Goal: Task Accomplishment & Management: Manage account settings

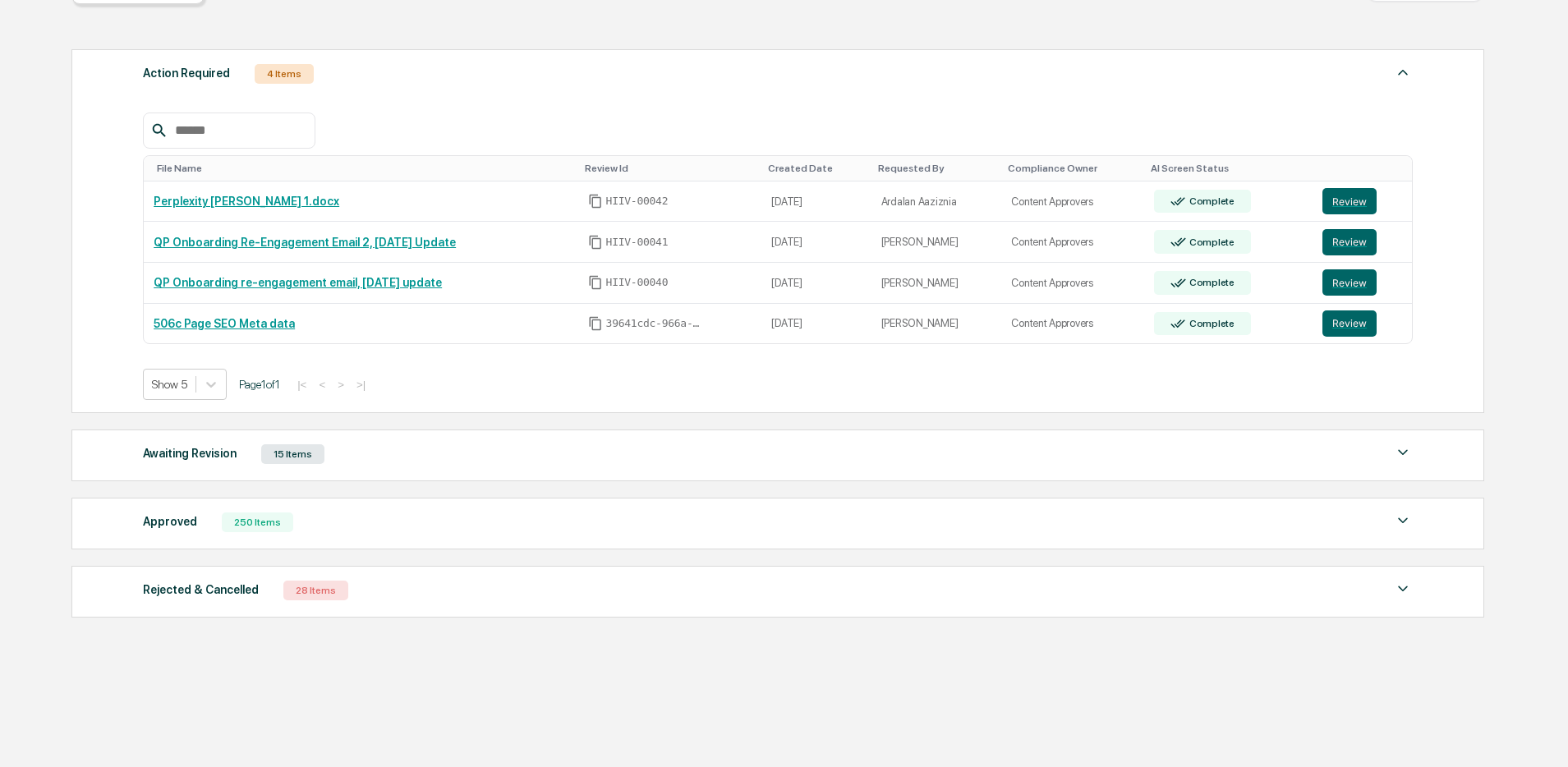
click at [608, 442] on div "Awaiting Revision 15 Items" at bounding box center [777, 454] width 1270 height 23
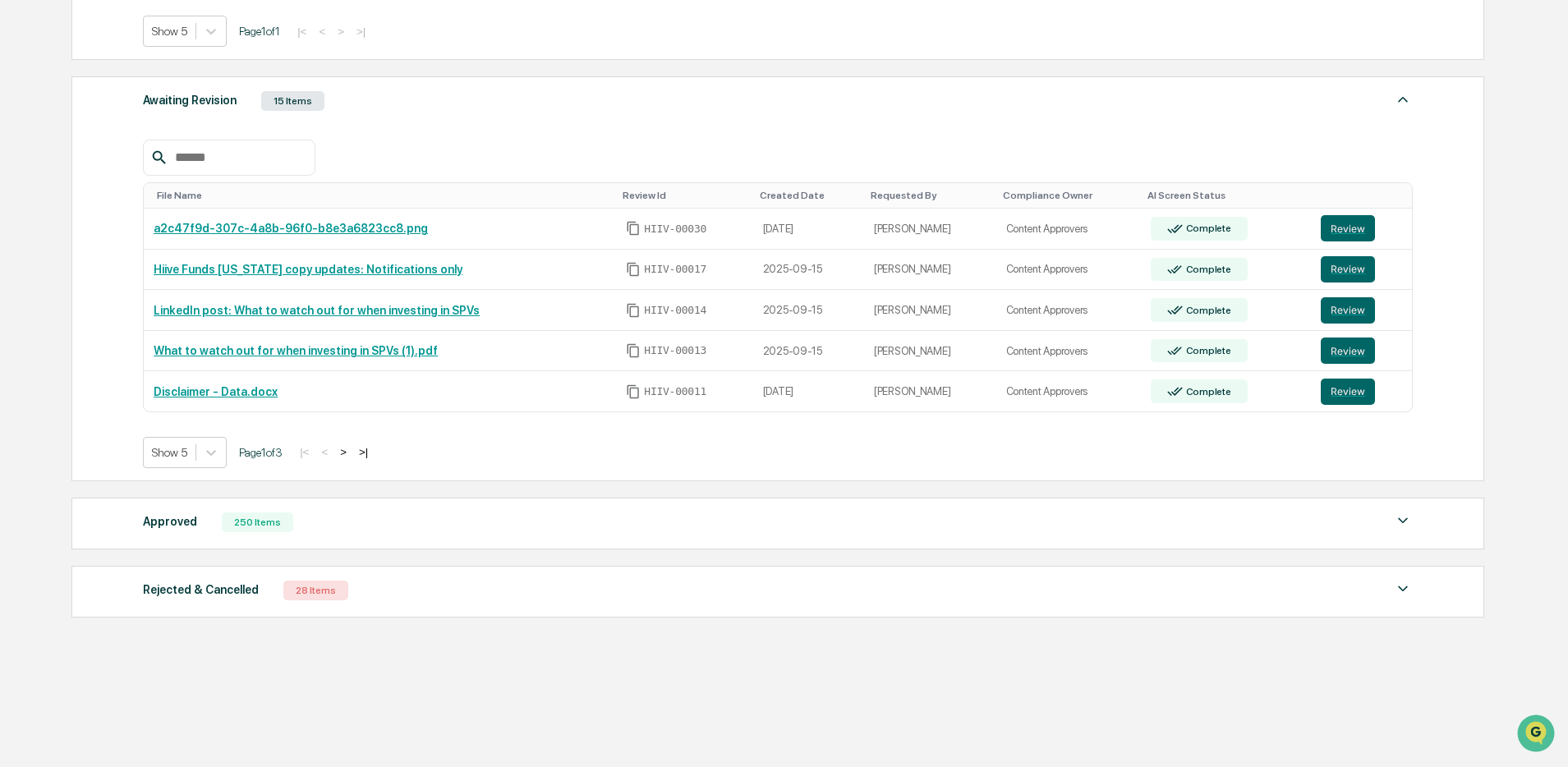
click at [352, 450] on button ">" at bounding box center [343, 451] width 17 height 14
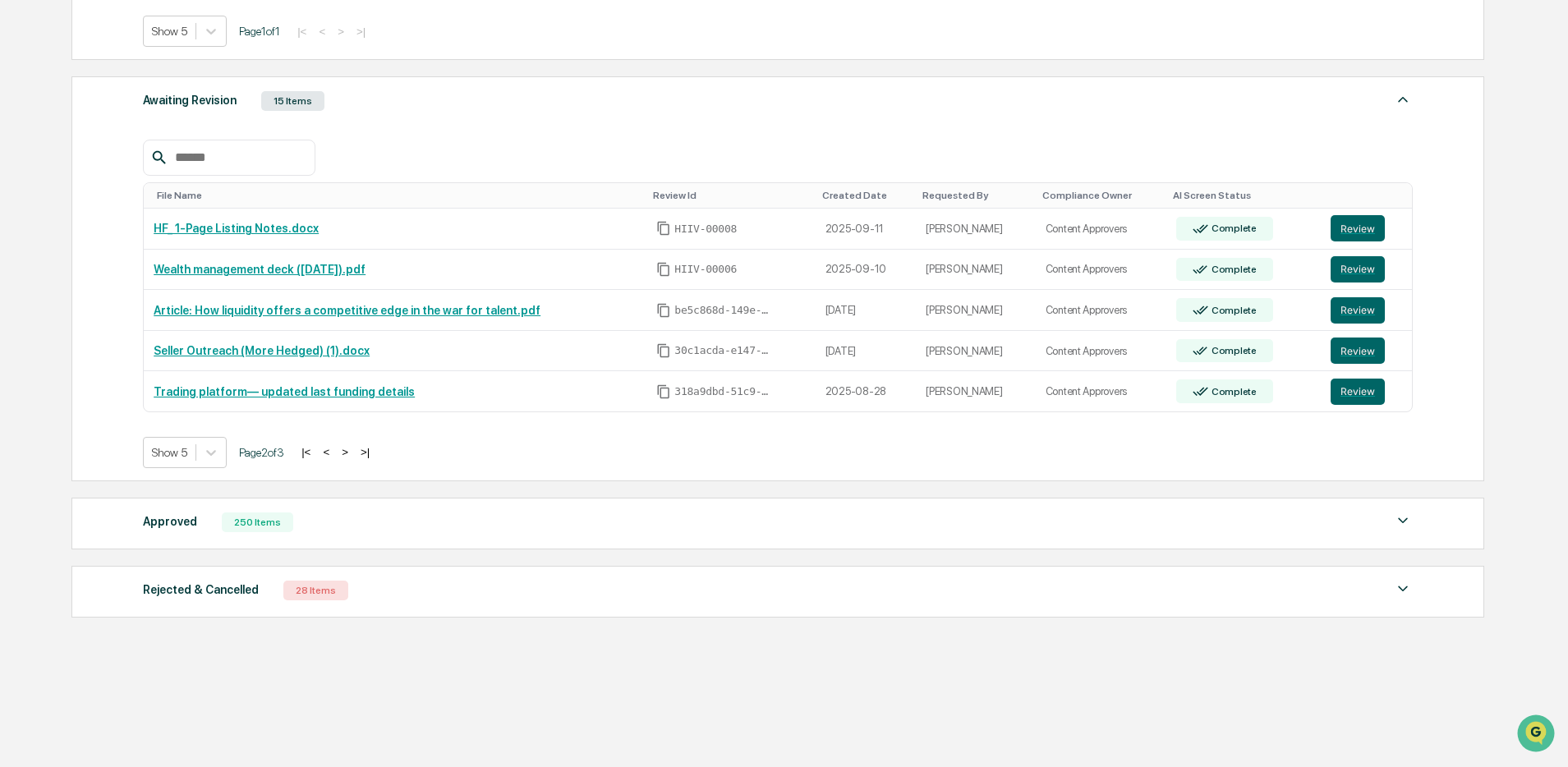
drag, startPoint x: 288, startPoint y: 533, endPoint x: 325, endPoint y: 529, distance: 37.2
click at [287, 533] on div "Approved 250 Items File Name Review Id Created Date Requested By Compliance Own…" at bounding box center [778, 523] width 1413 height 52
click at [400, 520] on div "Approved 250 Items" at bounding box center [777, 522] width 1270 height 23
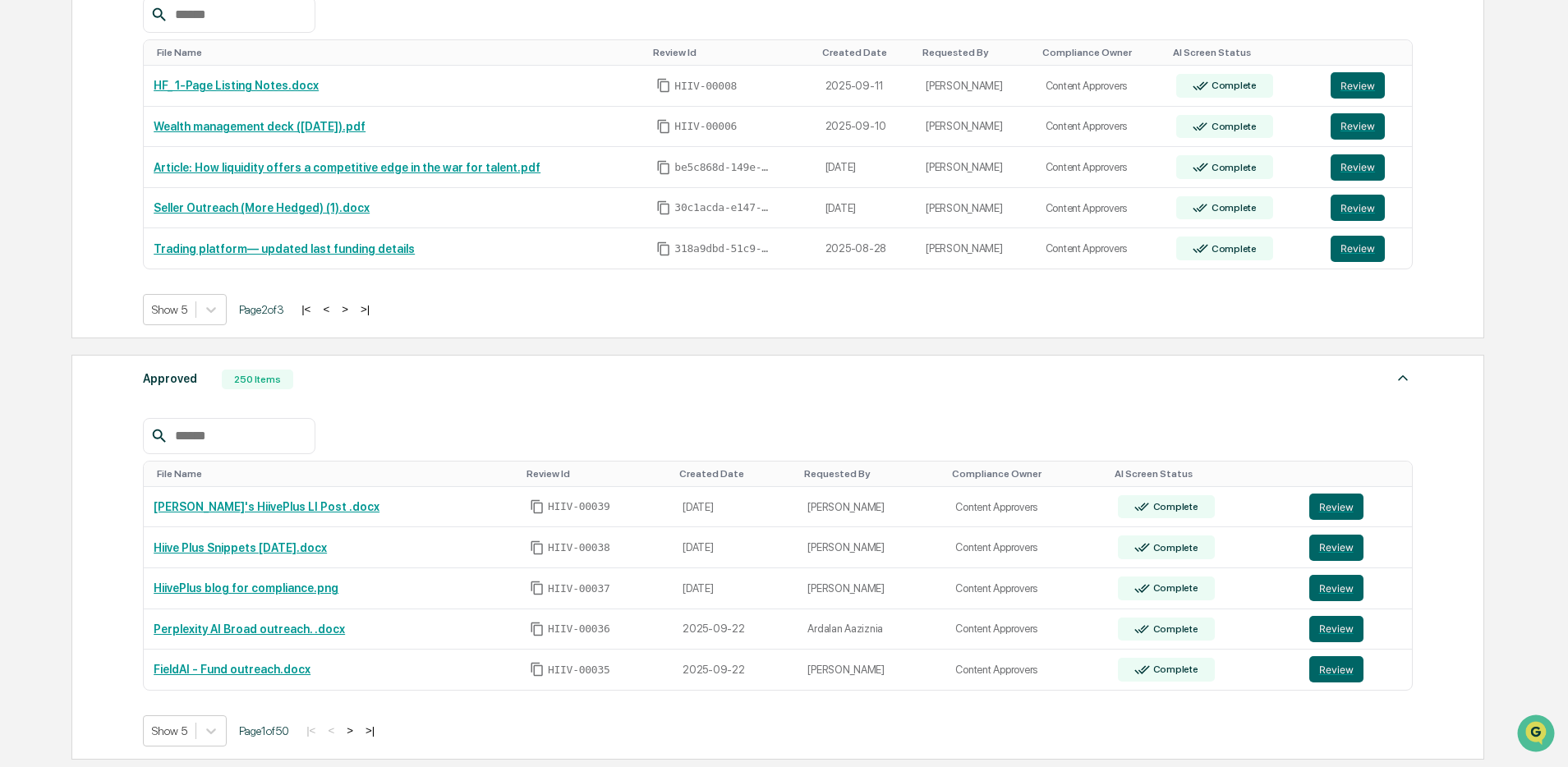
scroll to position [914, 0]
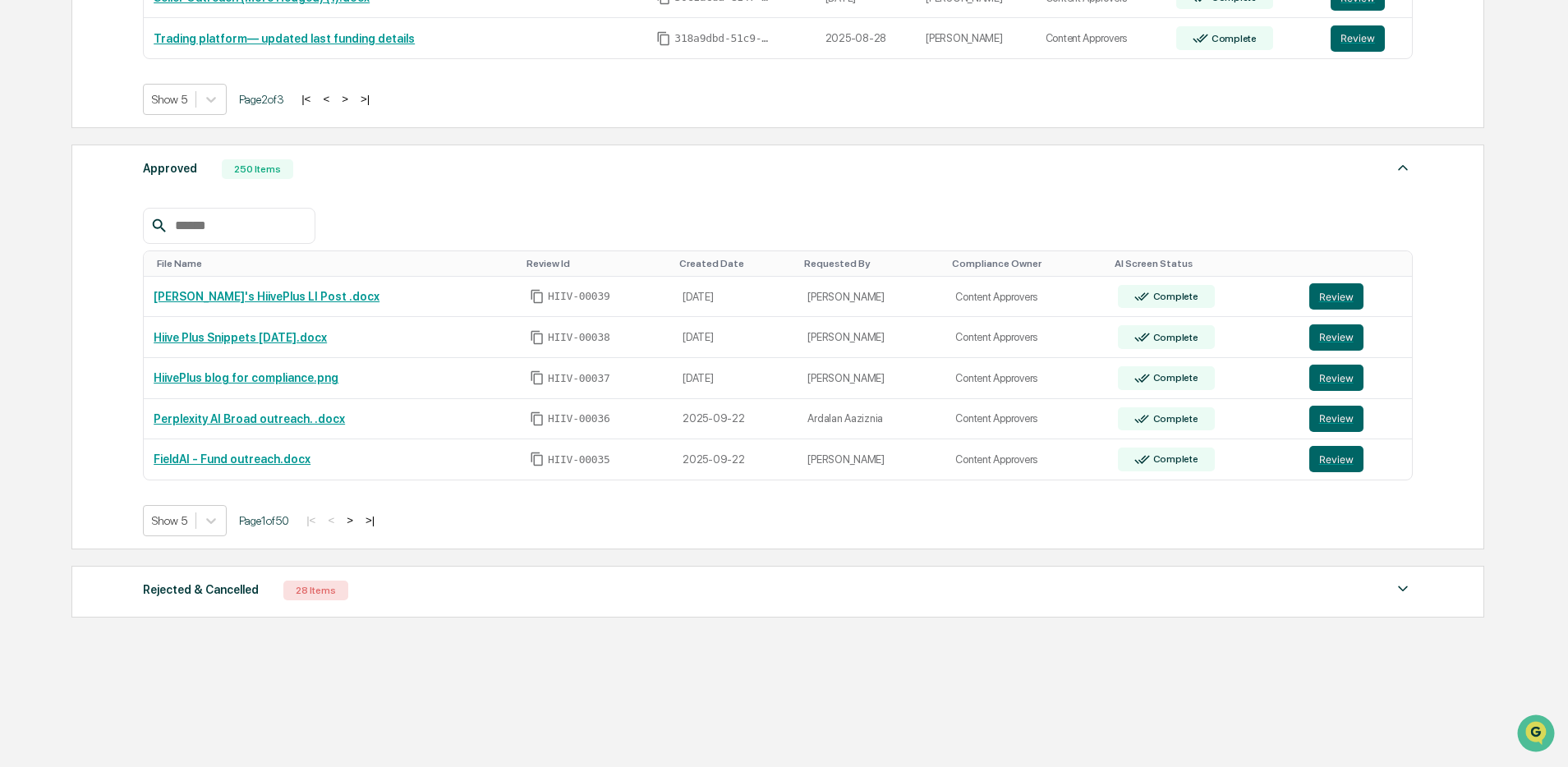
click at [248, 219] on input "text" at bounding box center [238, 226] width 139 height 21
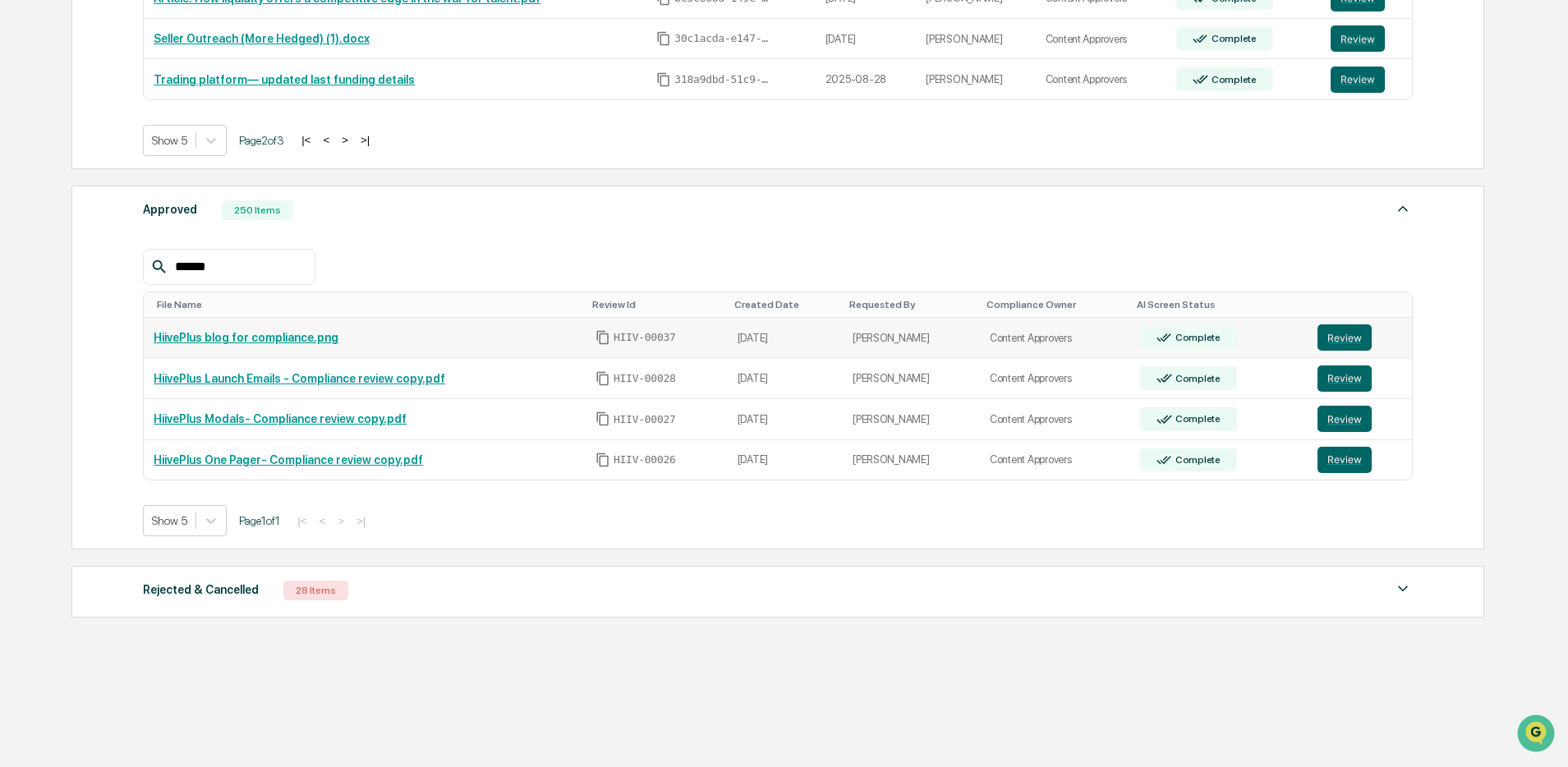
scroll to position [864, 0]
type input "******"
click at [1347, 381] on button "Review" at bounding box center [1344, 379] width 54 height 26
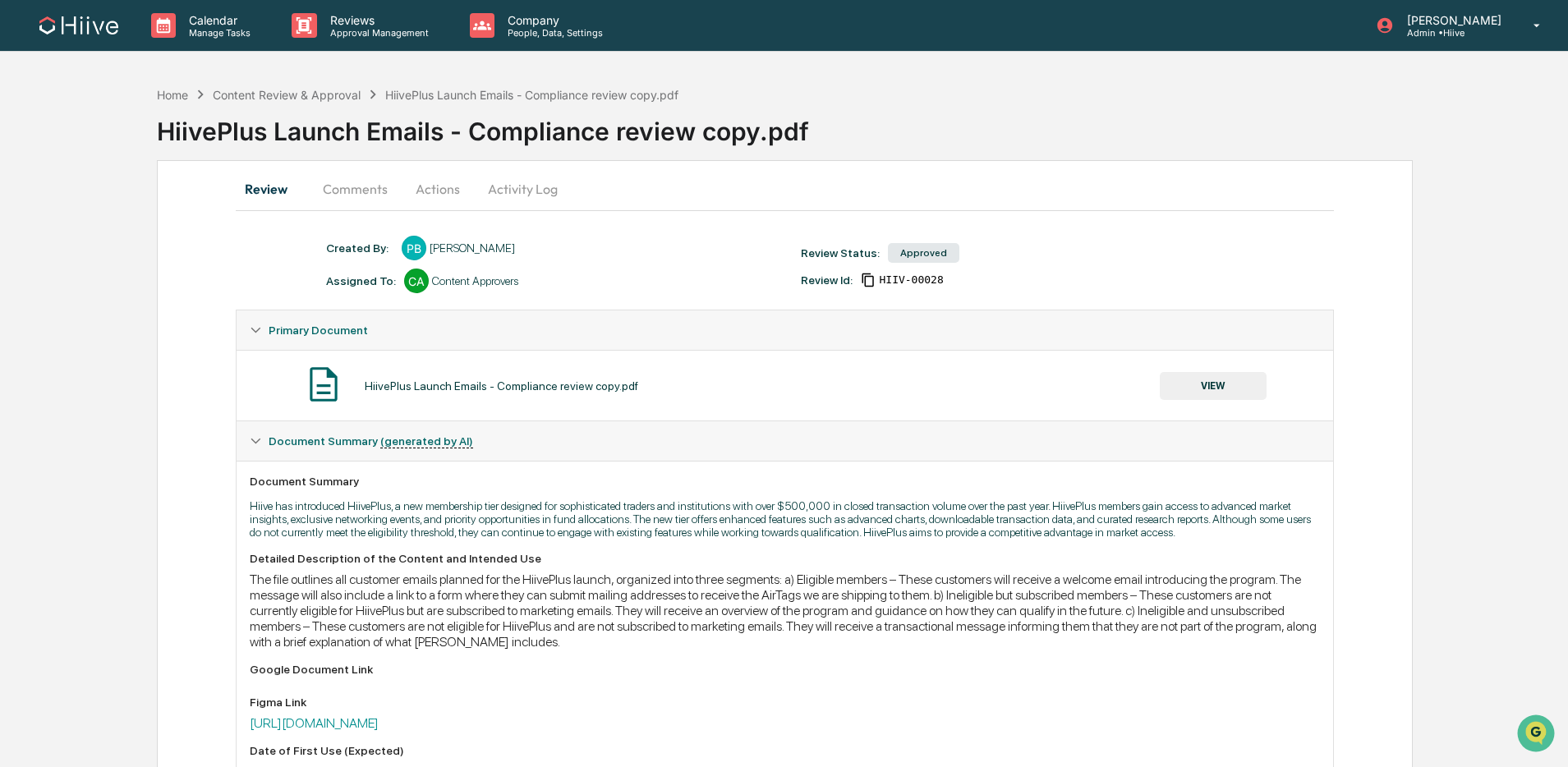
click at [456, 190] on button "Actions" at bounding box center [438, 189] width 74 height 40
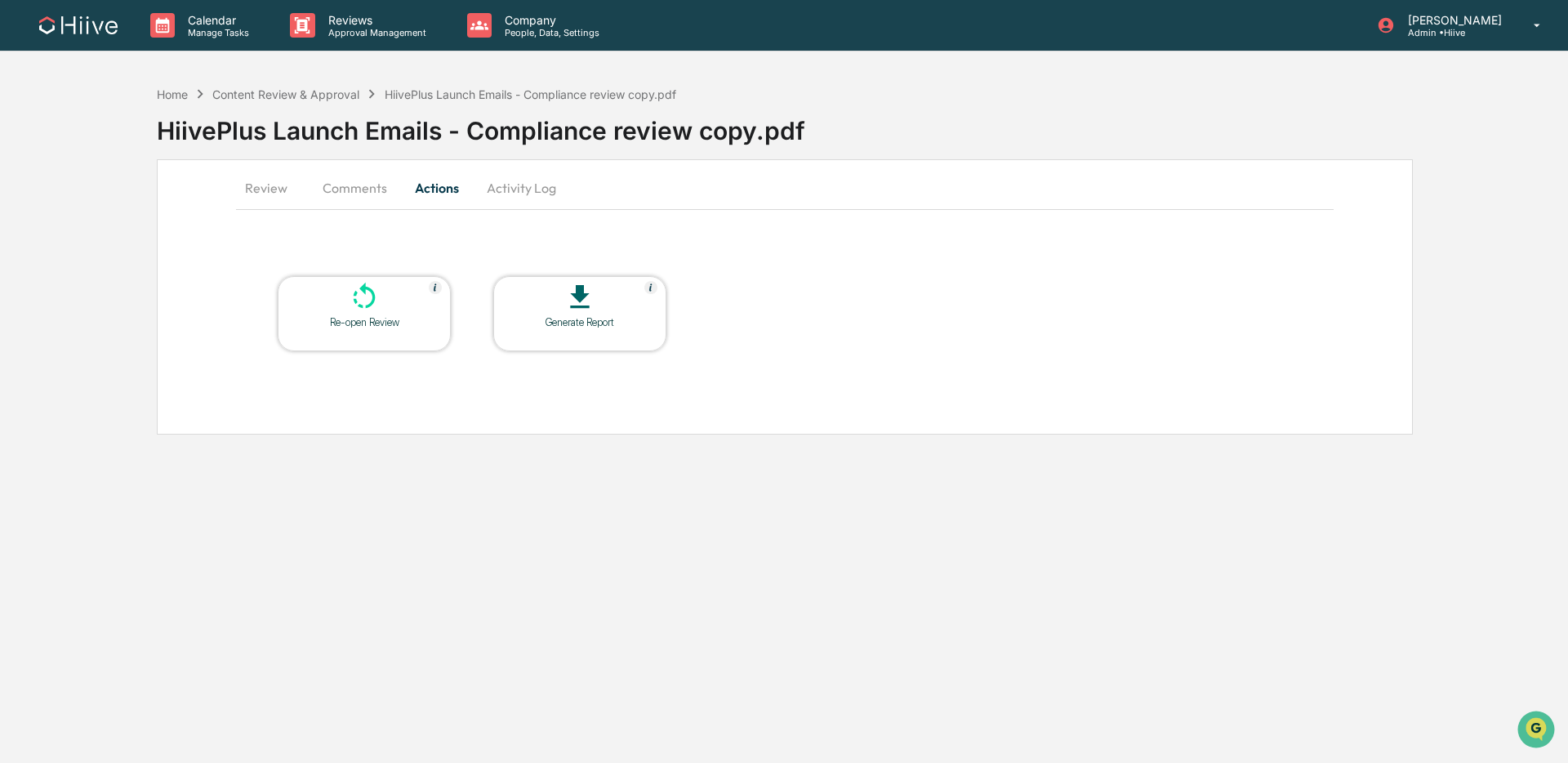
drag, startPoint x: 355, startPoint y: 190, endPoint x: 276, endPoint y: 192, distance: 79.0
click at [355, 189] on button "Comments" at bounding box center [354, 188] width 90 height 39
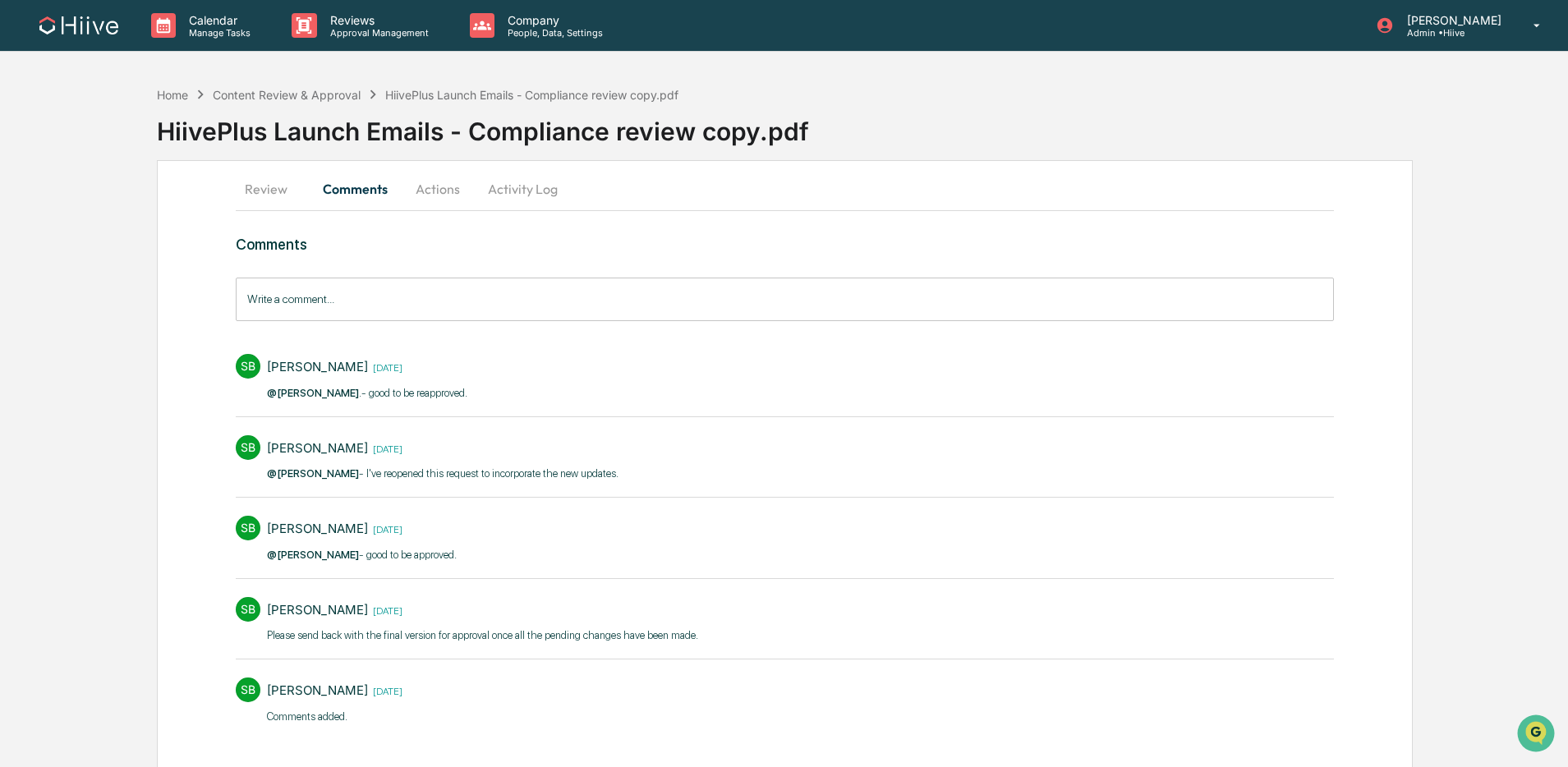
click at [259, 193] on button "Review" at bounding box center [273, 189] width 74 height 40
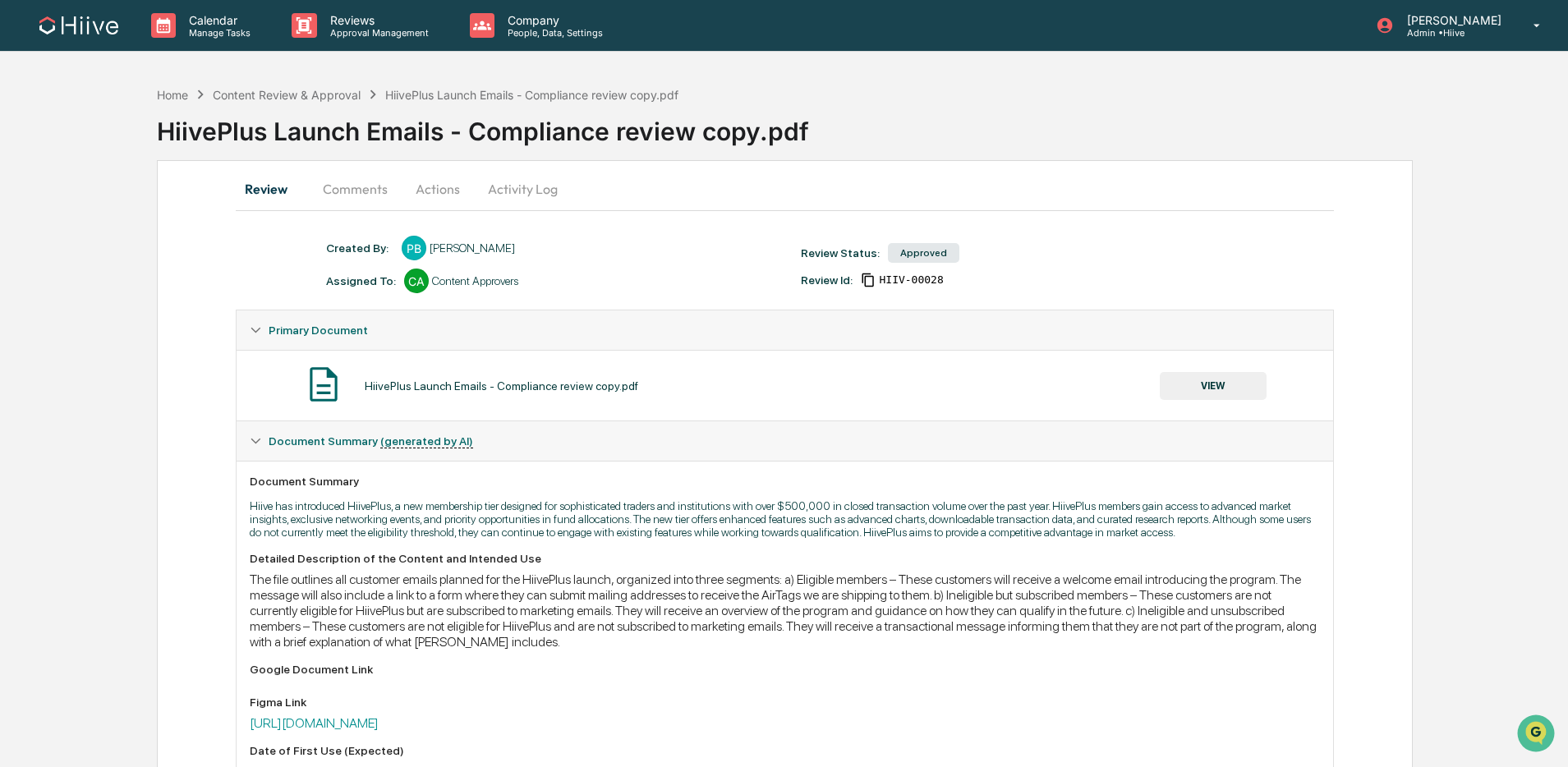
click at [430, 241] on div "Created By: ‎ ‎ PB Prashant Balaji" at bounding box center [555, 248] width 475 height 25
click at [366, 29] on p "Approval Management" at bounding box center [376, 32] width 120 height 12
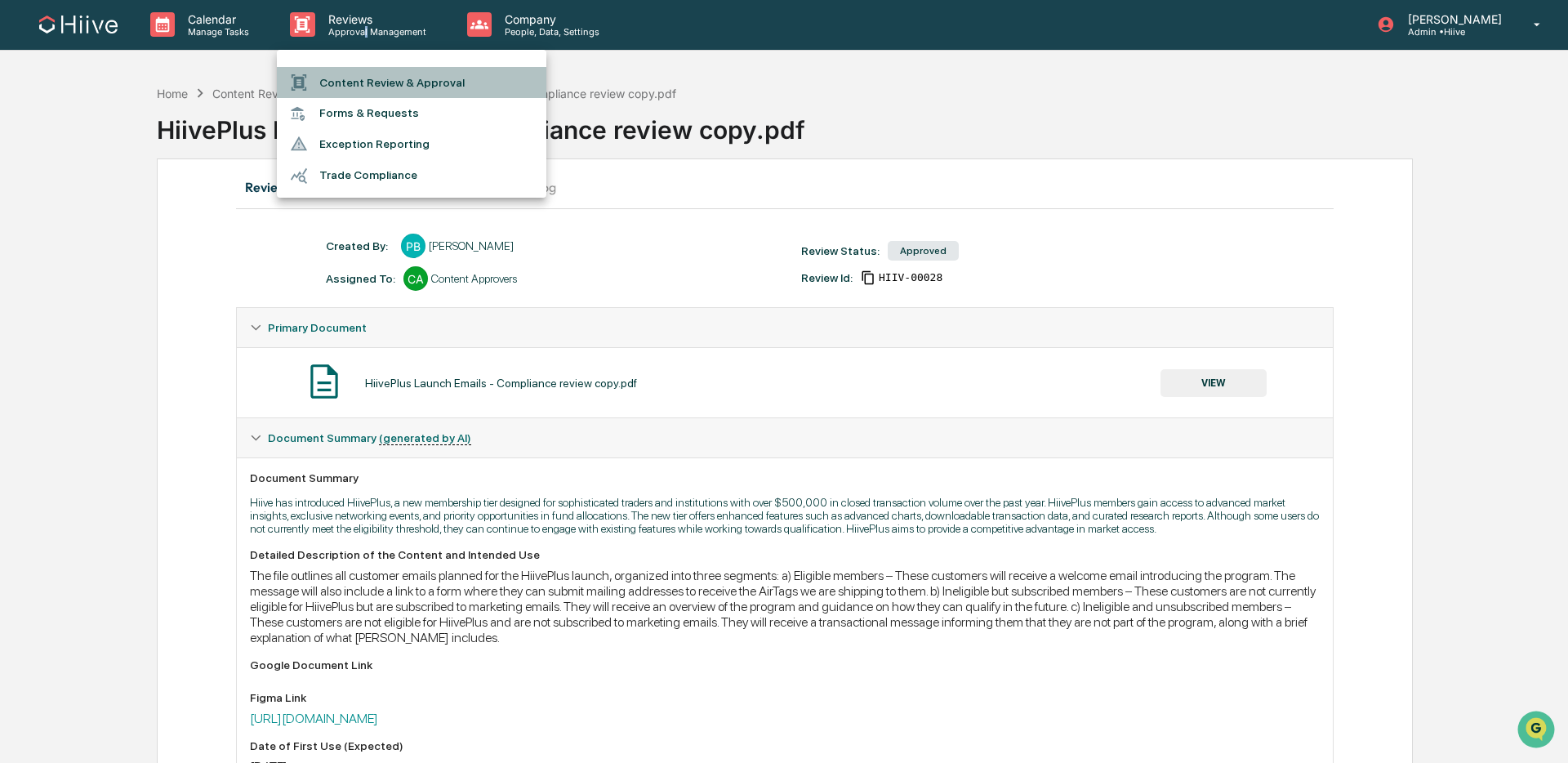
click at [356, 71] on li "Content Review & Approval" at bounding box center [411, 83] width 269 height 31
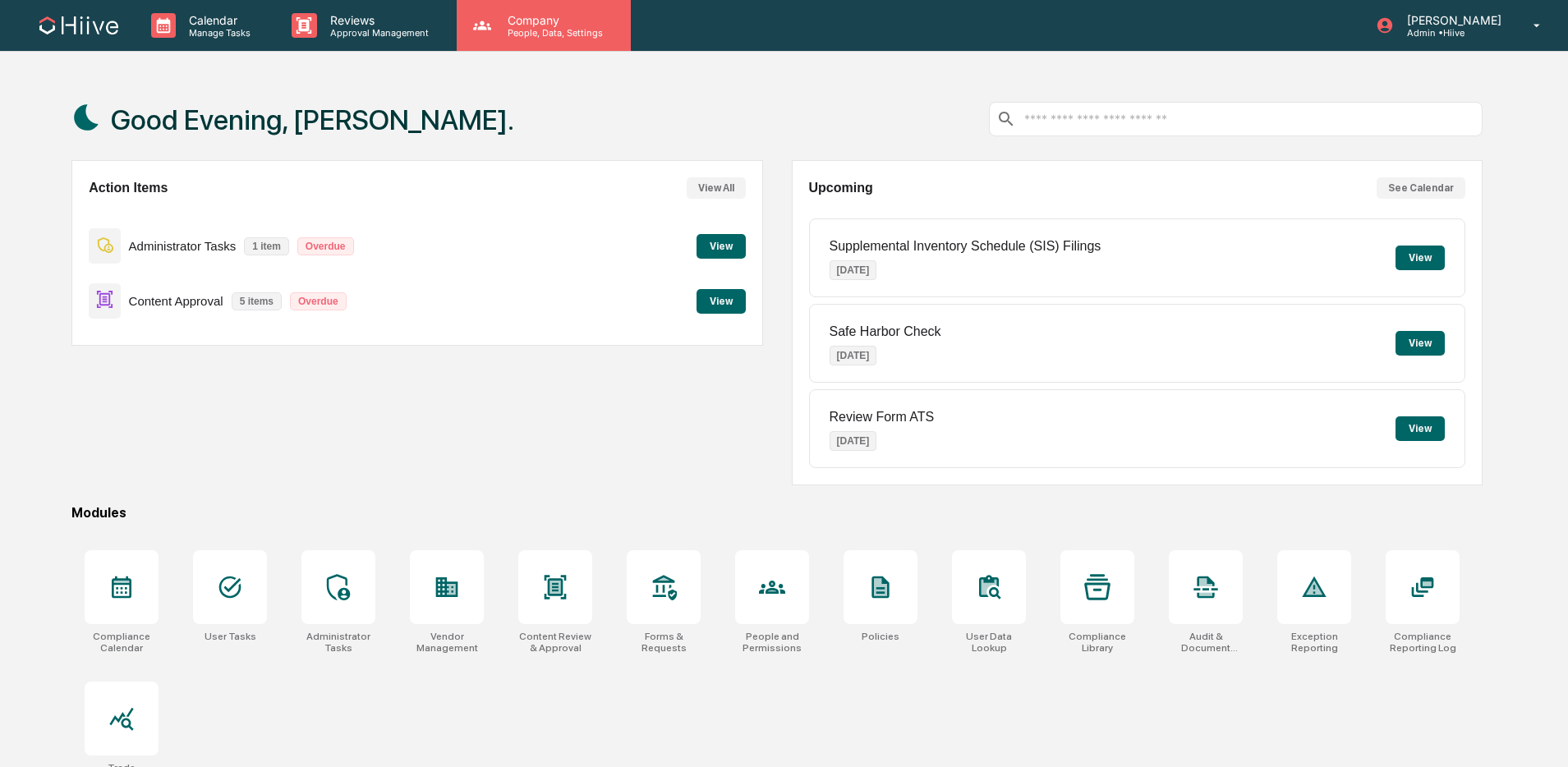
click at [549, 31] on p "People, Data, Settings" at bounding box center [552, 33] width 116 height 12
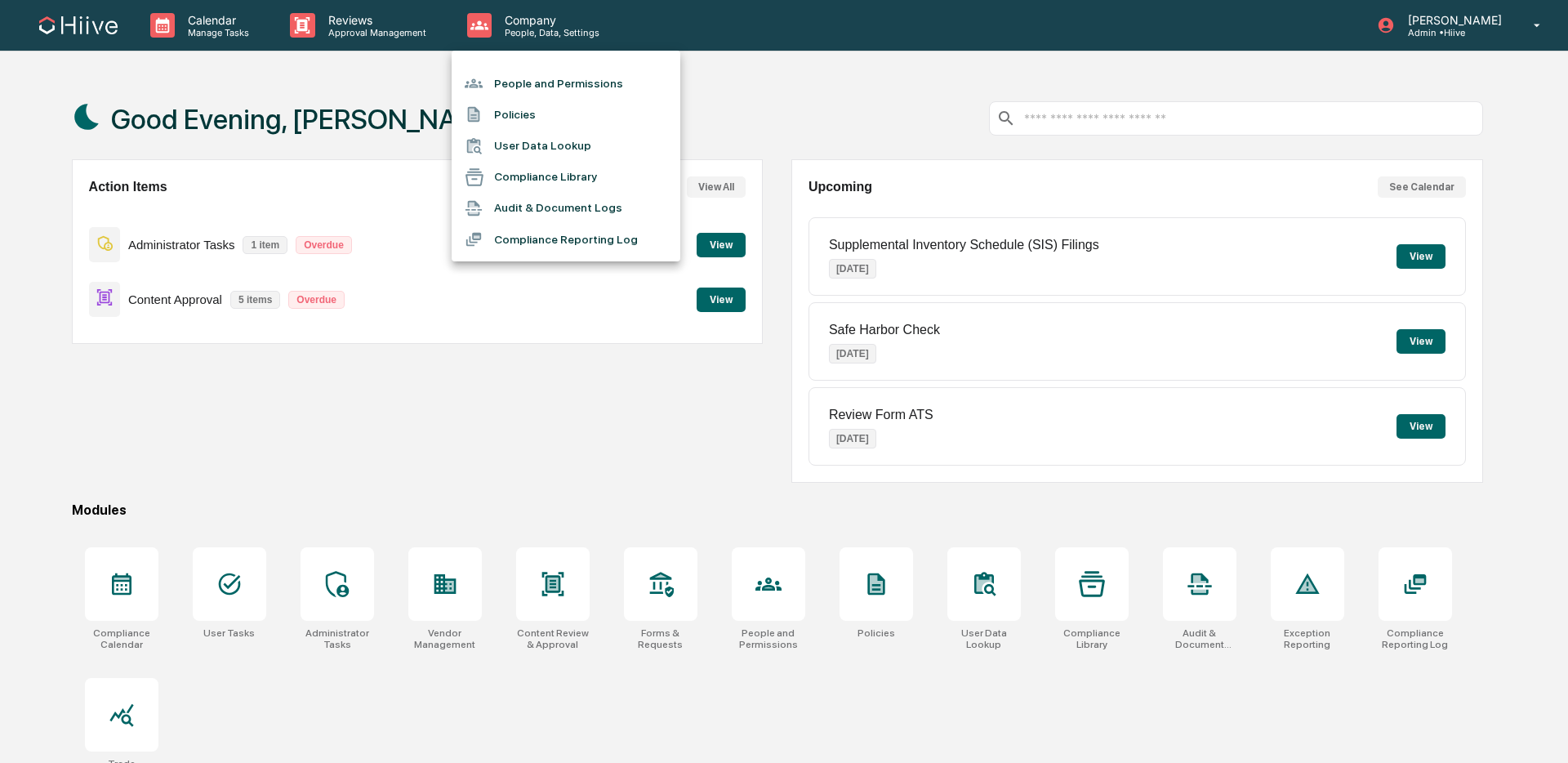
click at [386, 25] on div at bounding box center [784, 382] width 1568 height 763
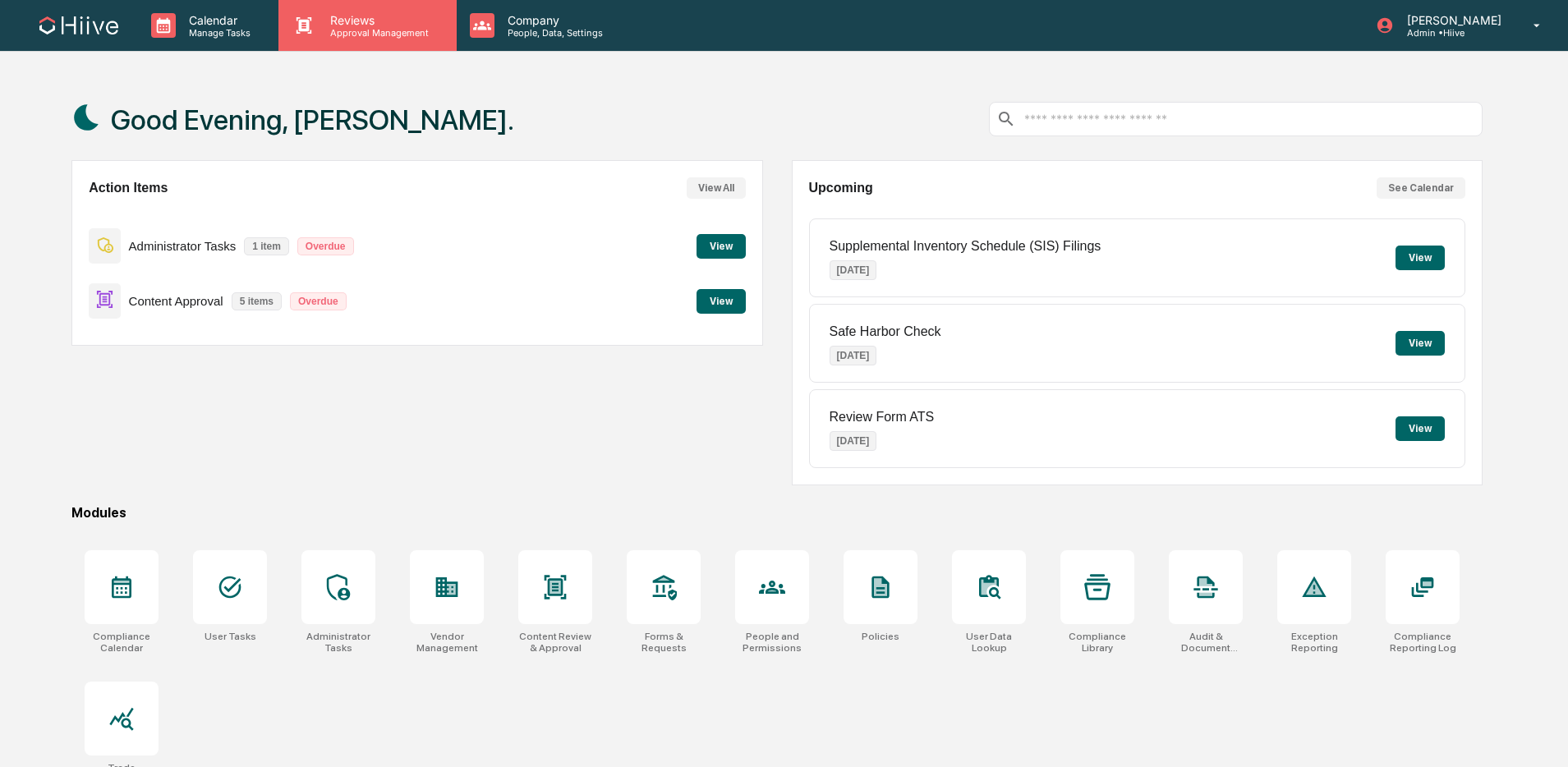
click at [349, 27] on p "Approval Management" at bounding box center [376, 33] width 120 height 12
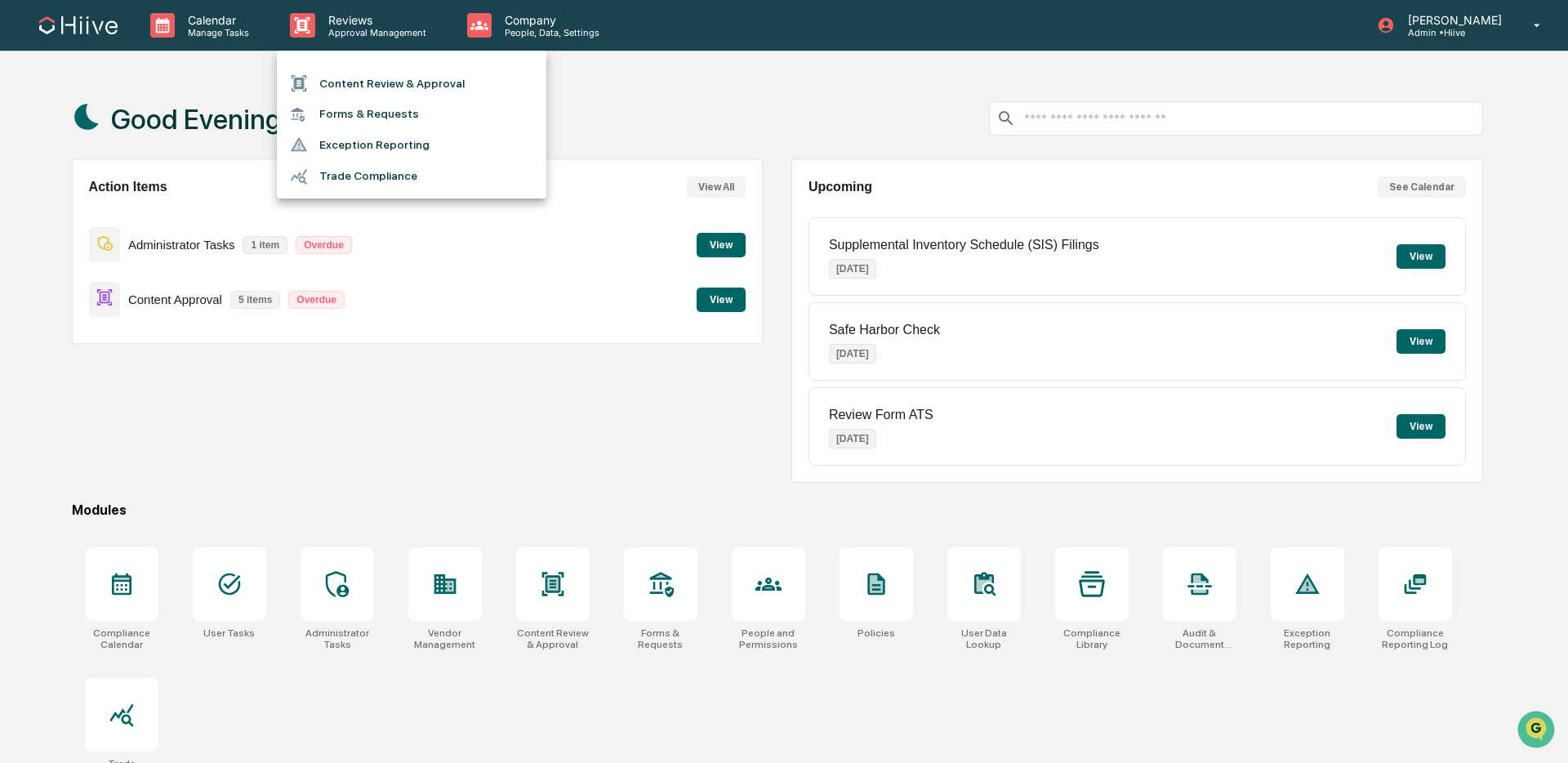
click at [350, 78] on li "Content Review & Approval" at bounding box center [411, 84] width 269 height 31
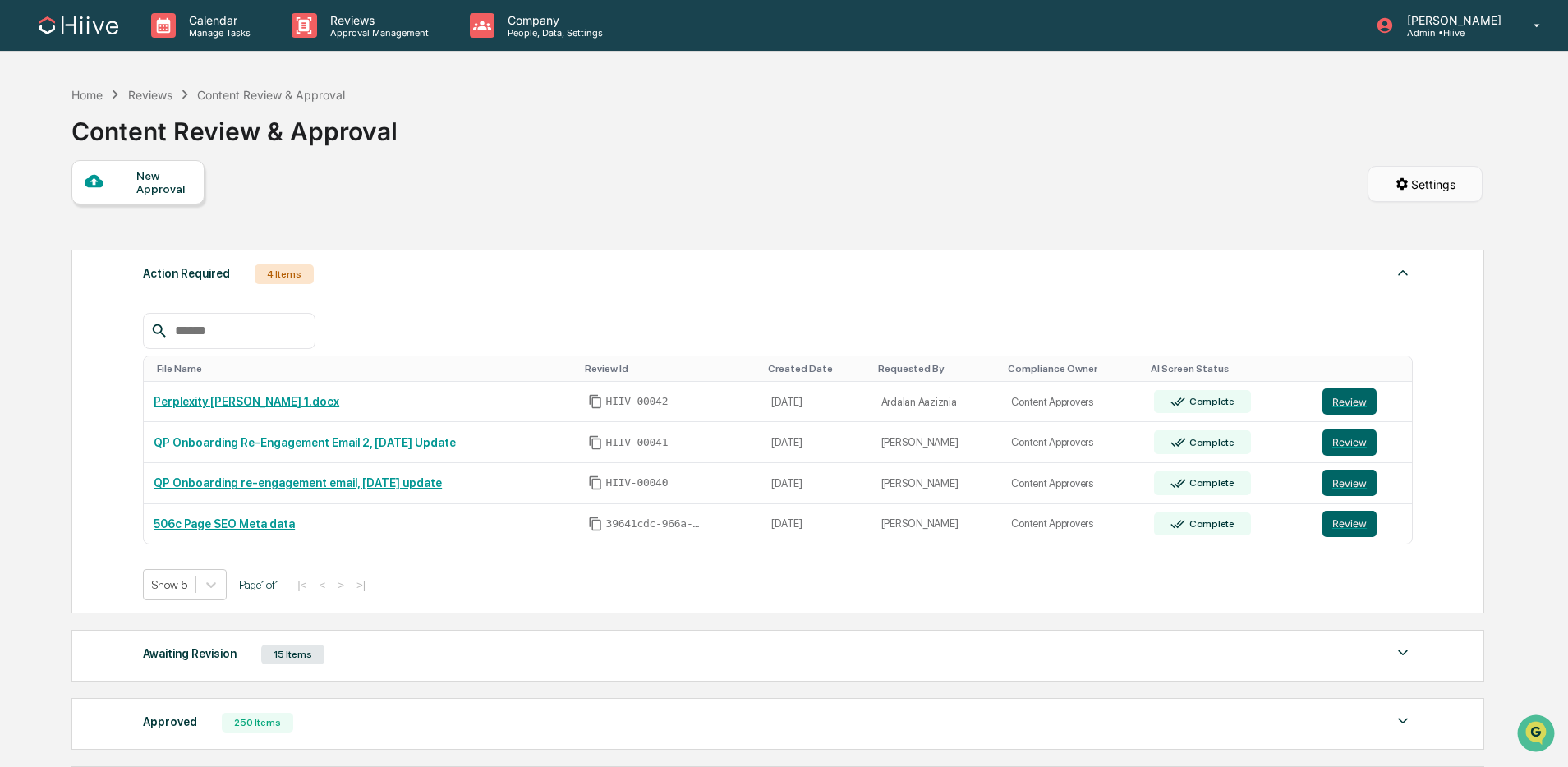
click at [1377, 195] on html "Calendar Manage Tasks Reviews Approval Management Company People, Data, Setting…" at bounding box center [784, 384] width 1568 height 767
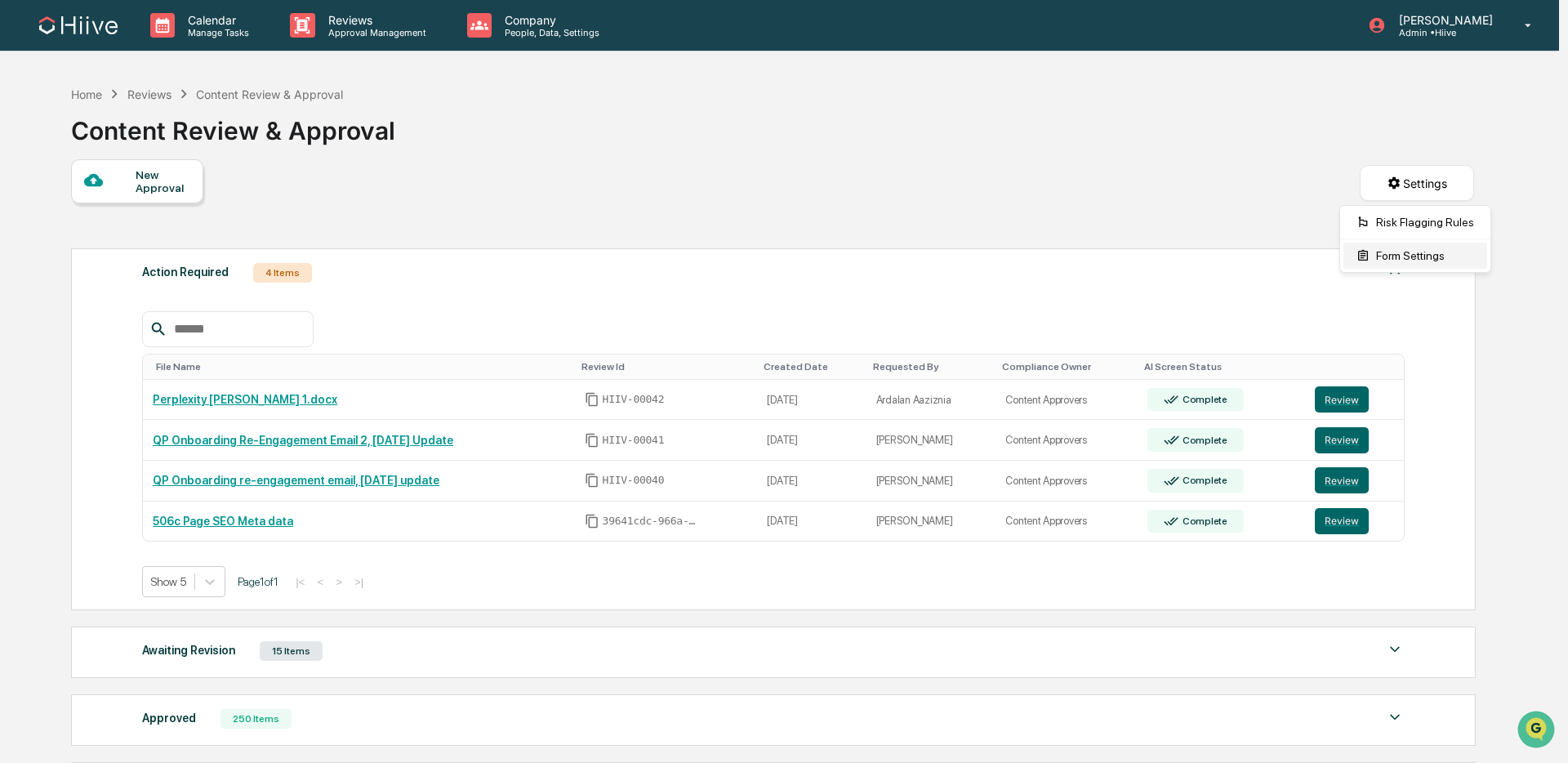
click at [1379, 258] on div "Form Settings" at bounding box center [1415, 256] width 144 height 26
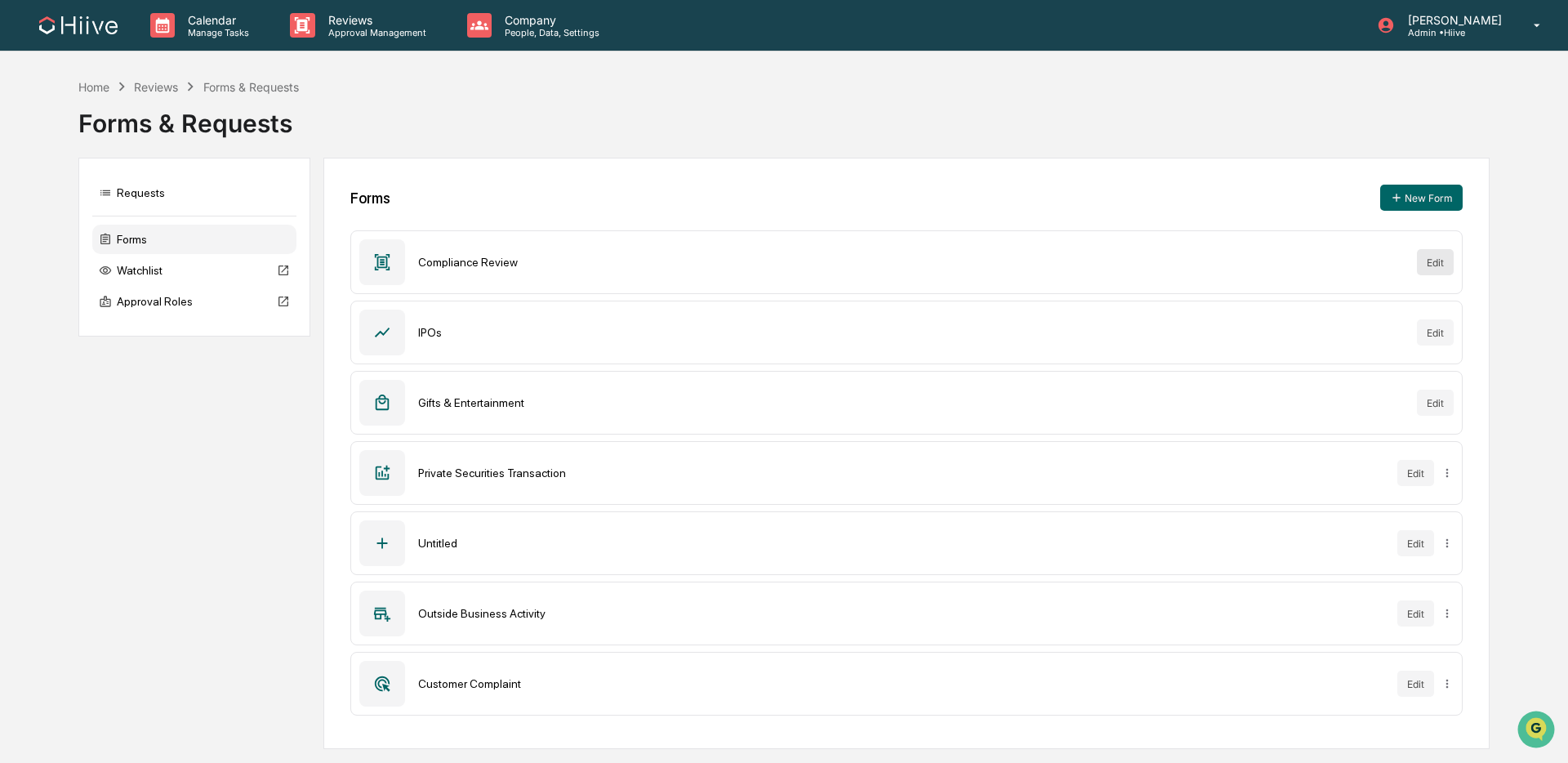
click at [1442, 266] on button "Edit" at bounding box center [1435, 263] width 37 height 26
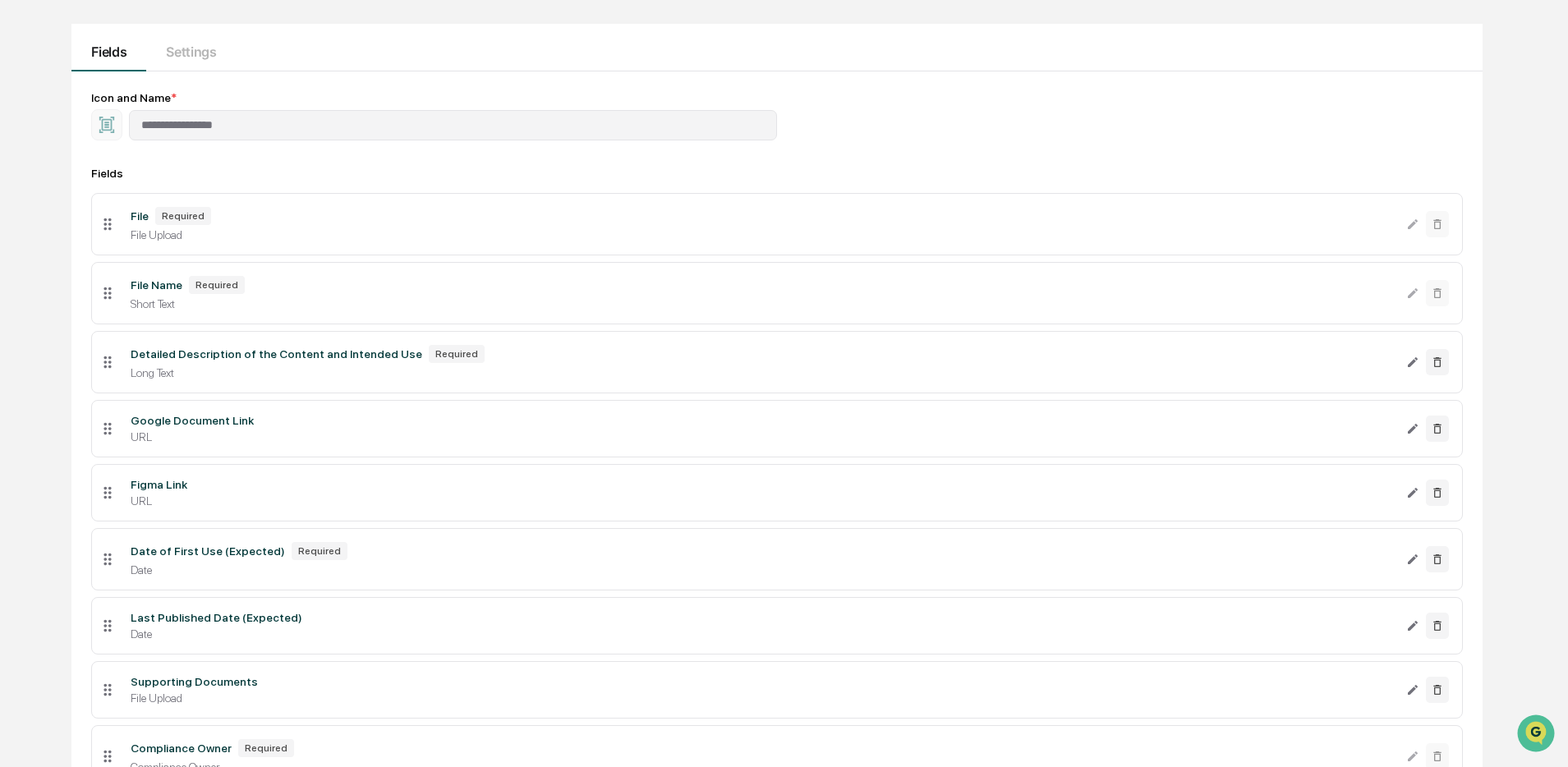
scroll to position [304, 0]
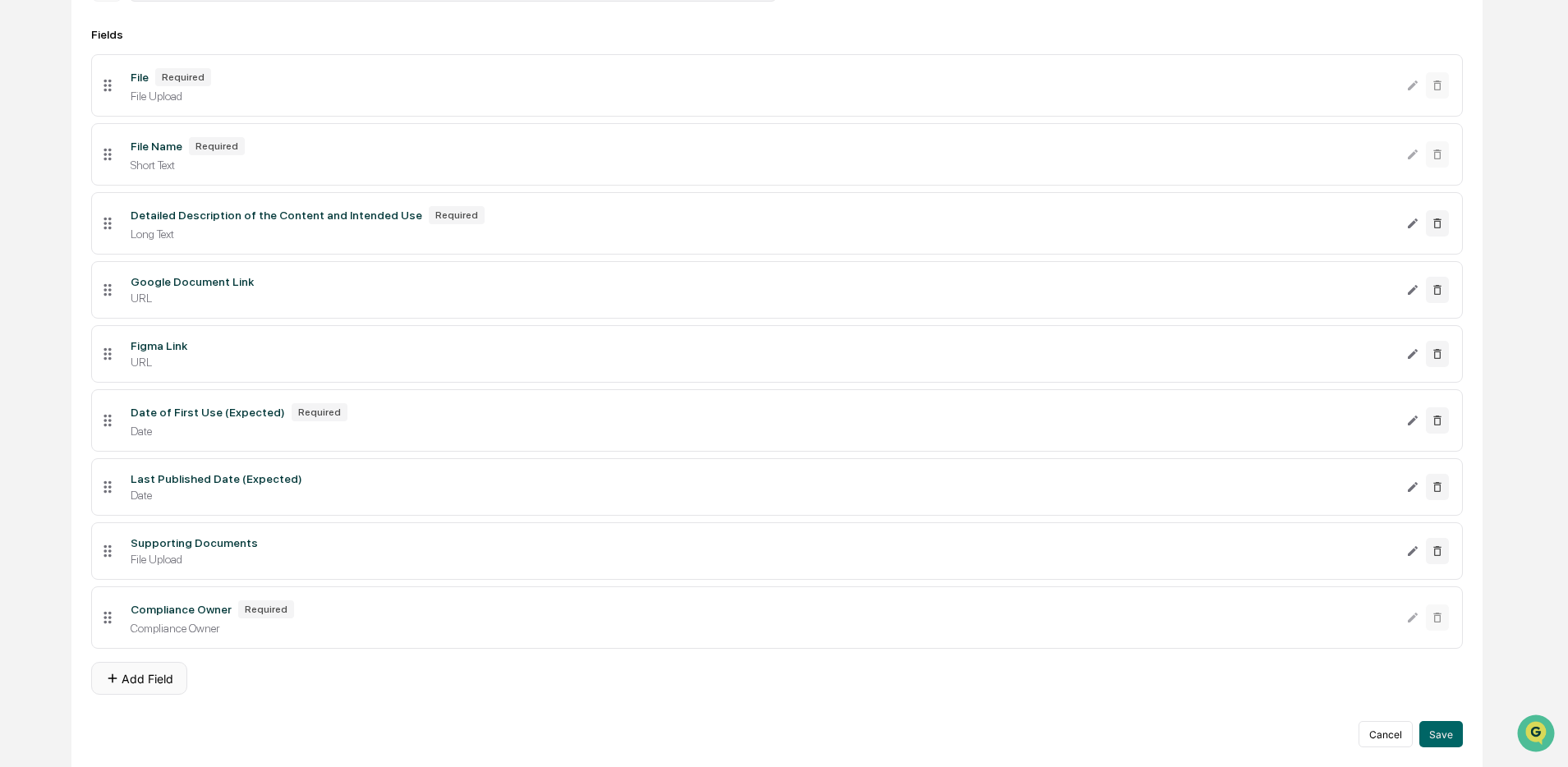
click at [128, 671] on button "Add Field" at bounding box center [139, 678] width 96 height 33
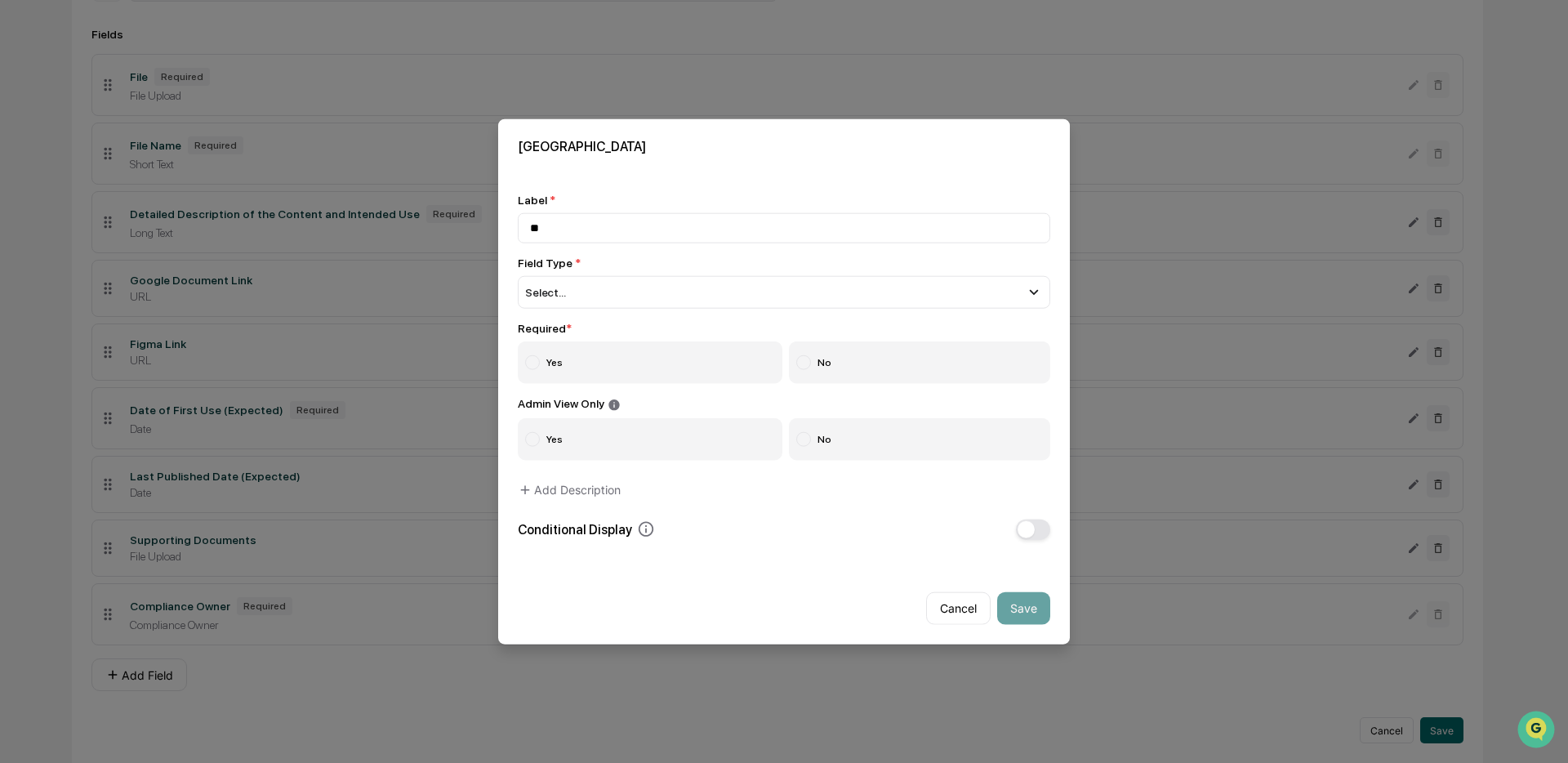
type input "*"
type input "**********"
click at [546, 294] on span "Select..." at bounding box center [546, 292] width 41 height 13
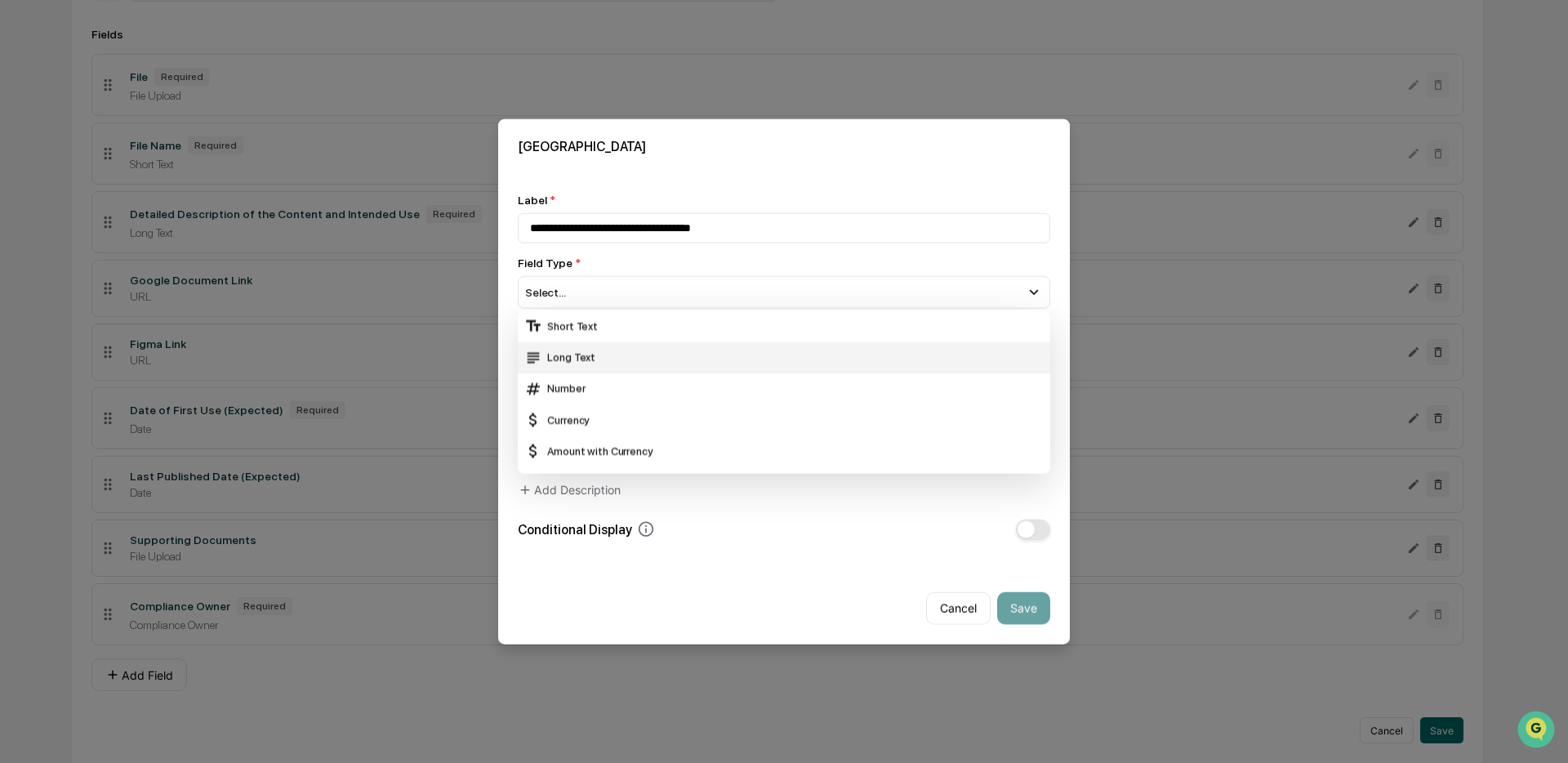
drag, startPoint x: 637, startPoint y: 332, endPoint x: 615, endPoint y: 340, distance: 23.4
click at [637, 332] on div "Short Text" at bounding box center [784, 326] width 519 height 18
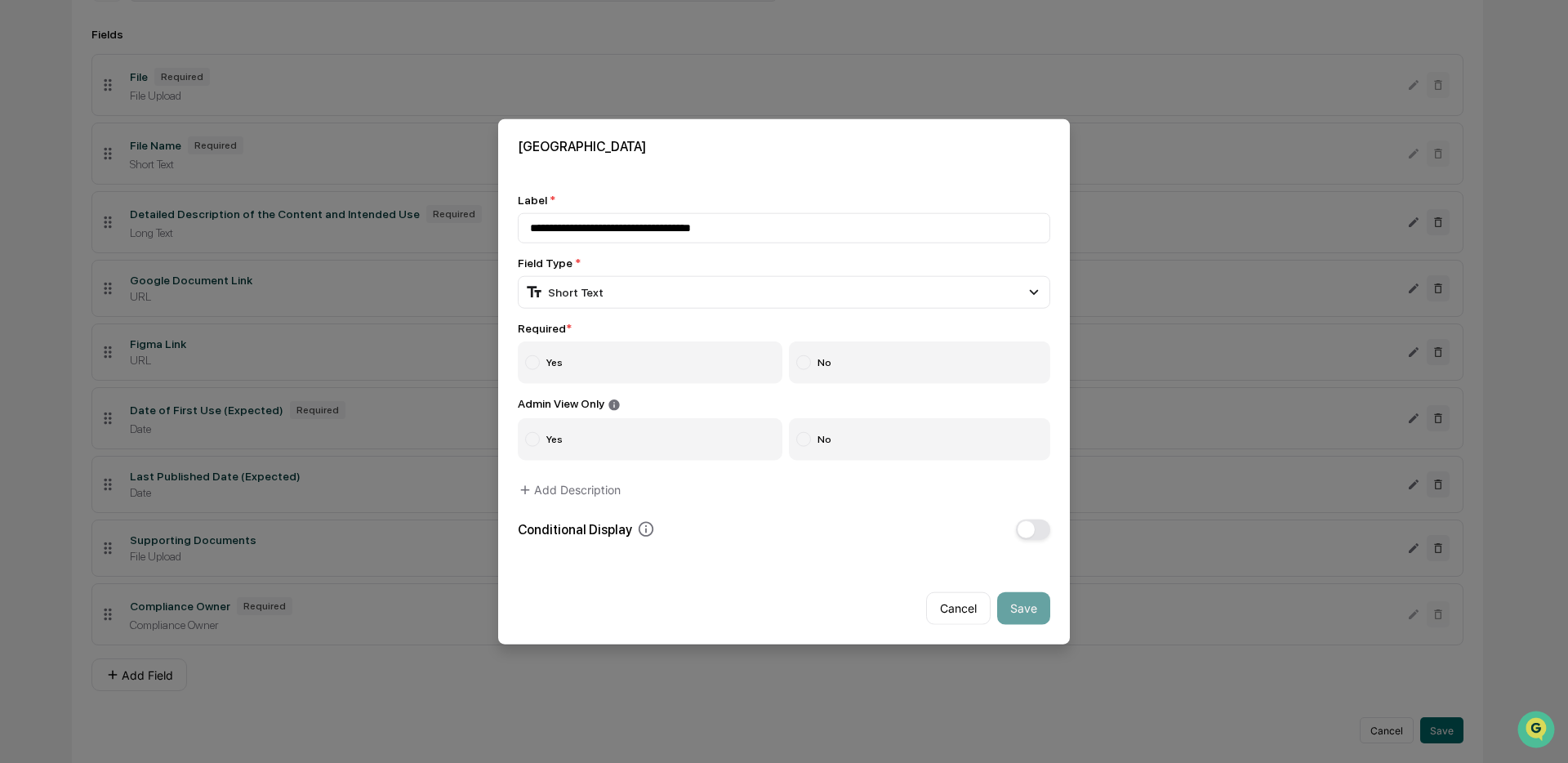
click at [830, 363] on label "No" at bounding box center [919, 363] width 262 height 43
click at [819, 441] on label "No" at bounding box center [919, 439] width 262 height 43
click at [536, 493] on button "Add Description" at bounding box center [569, 489] width 103 height 33
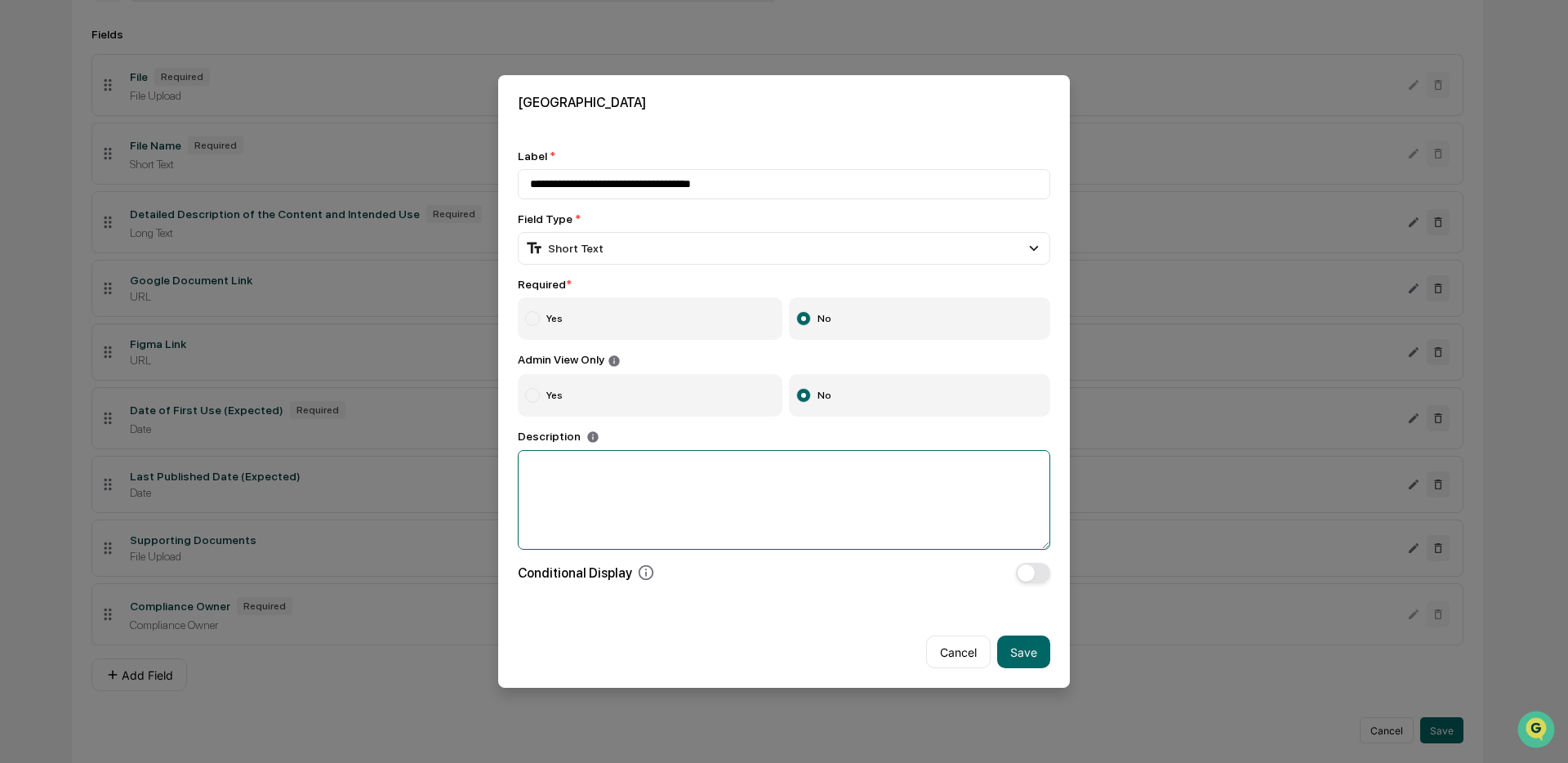
click at [606, 491] on textarea at bounding box center [784, 499] width 533 height 99
paste textarea "**********"
type textarea "**********"
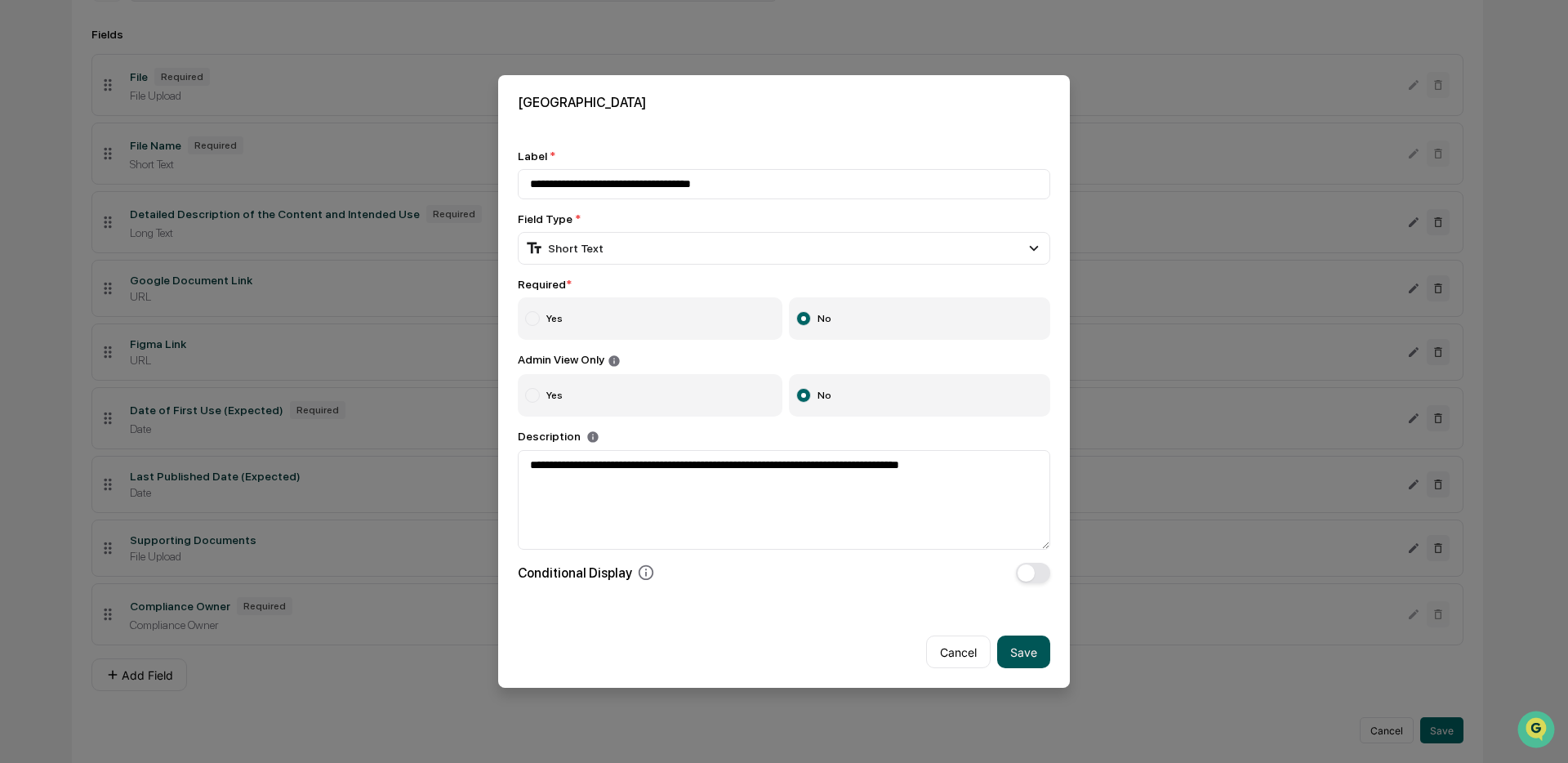
click at [1012, 655] on button "Save" at bounding box center [1023, 651] width 53 height 33
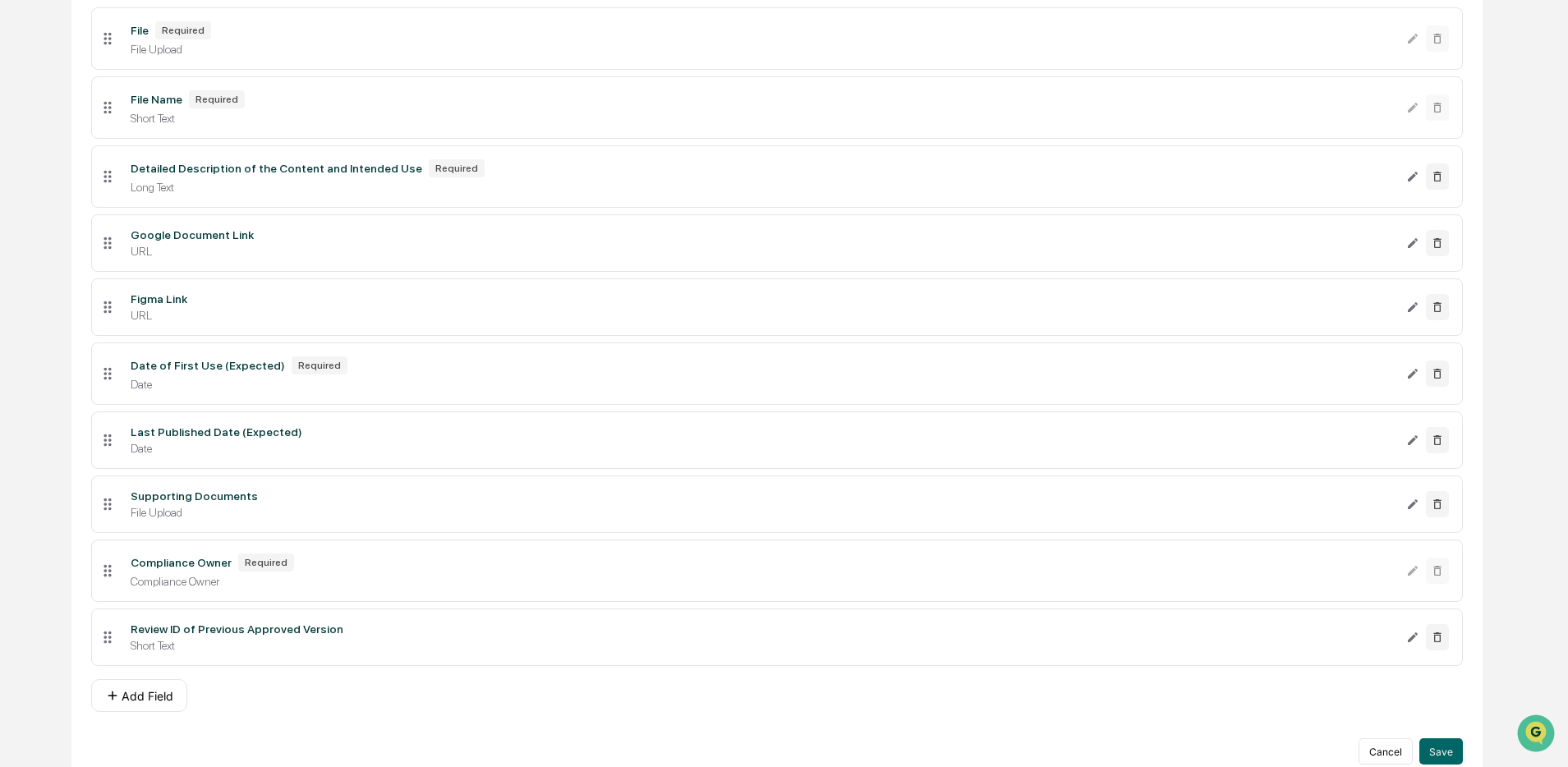
scroll to position [342, 0]
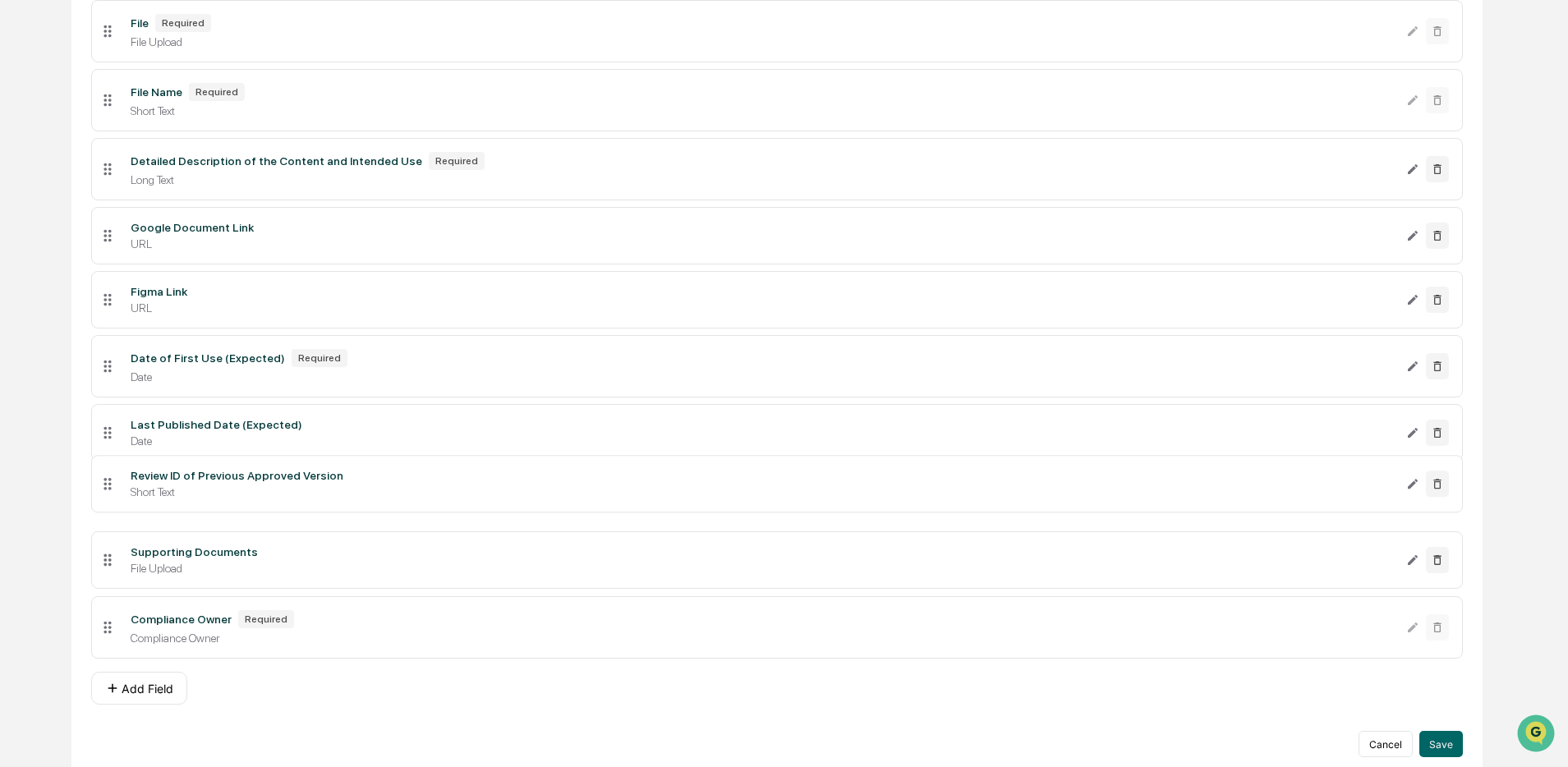
drag, startPoint x: 105, startPoint y: 642, endPoint x: 120, endPoint y: 493, distance: 149.8
click at [120, 493] on li "Review ID of Previous Approved Version Short Text" at bounding box center [777, 483] width 1372 height 58
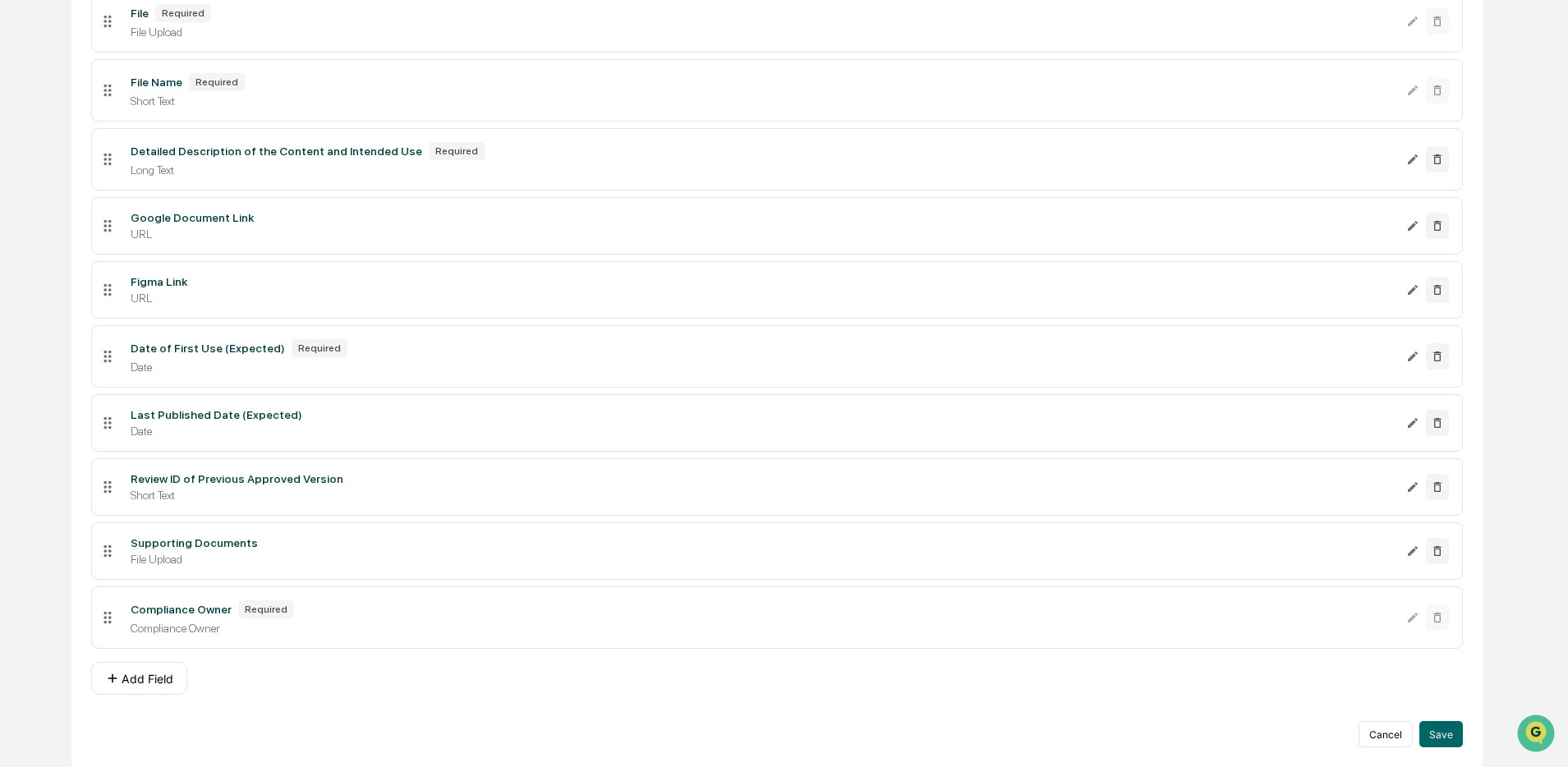
drag, startPoint x: 1441, startPoint y: 727, endPoint x: 1285, endPoint y: 711, distance: 156.8
click at [1441, 727] on button "Save" at bounding box center [1441, 734] width 44 height 26
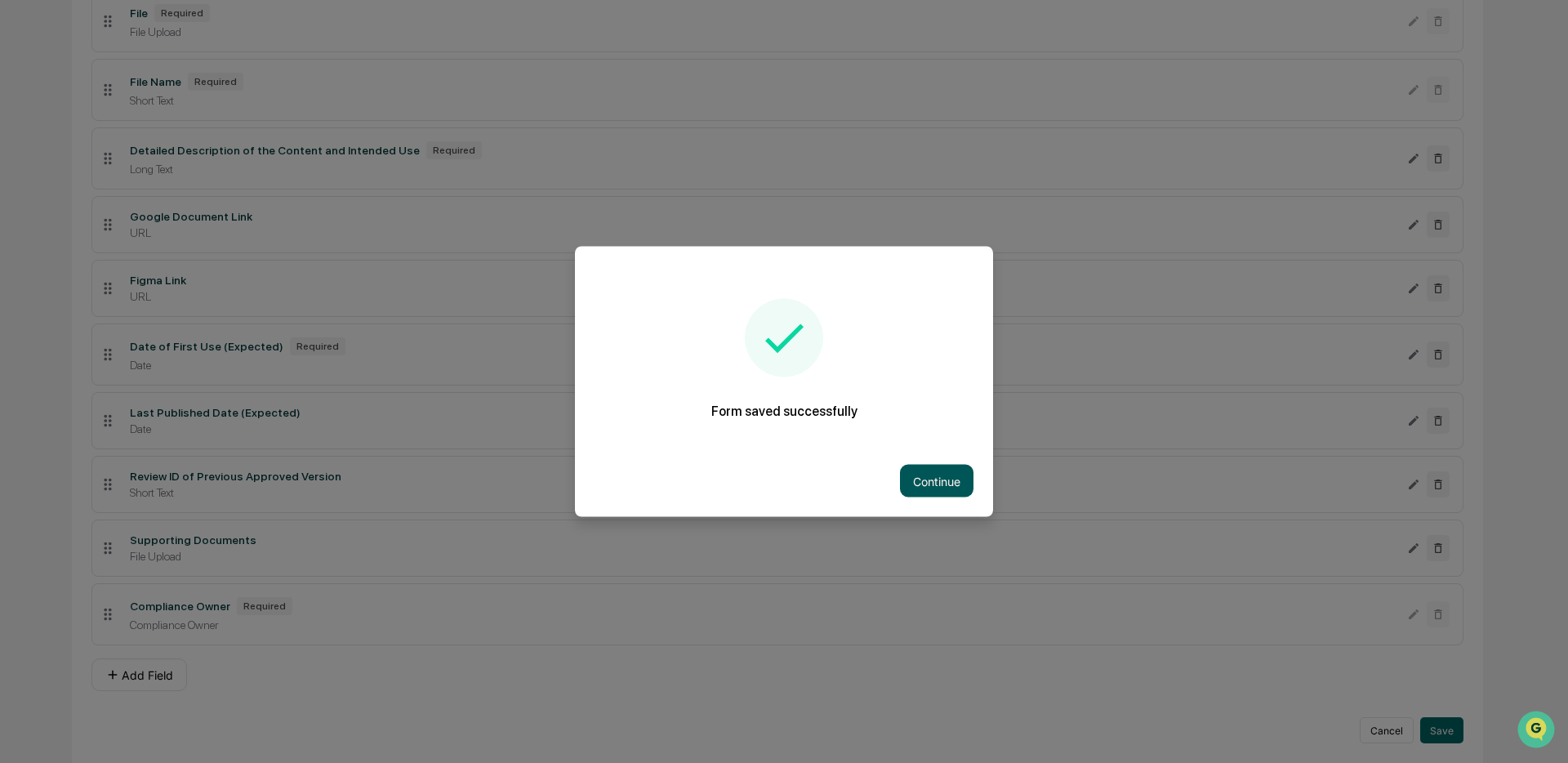
click at [933, 469] on button "Continue" at bounding box center [937, 481] width 74 height 33
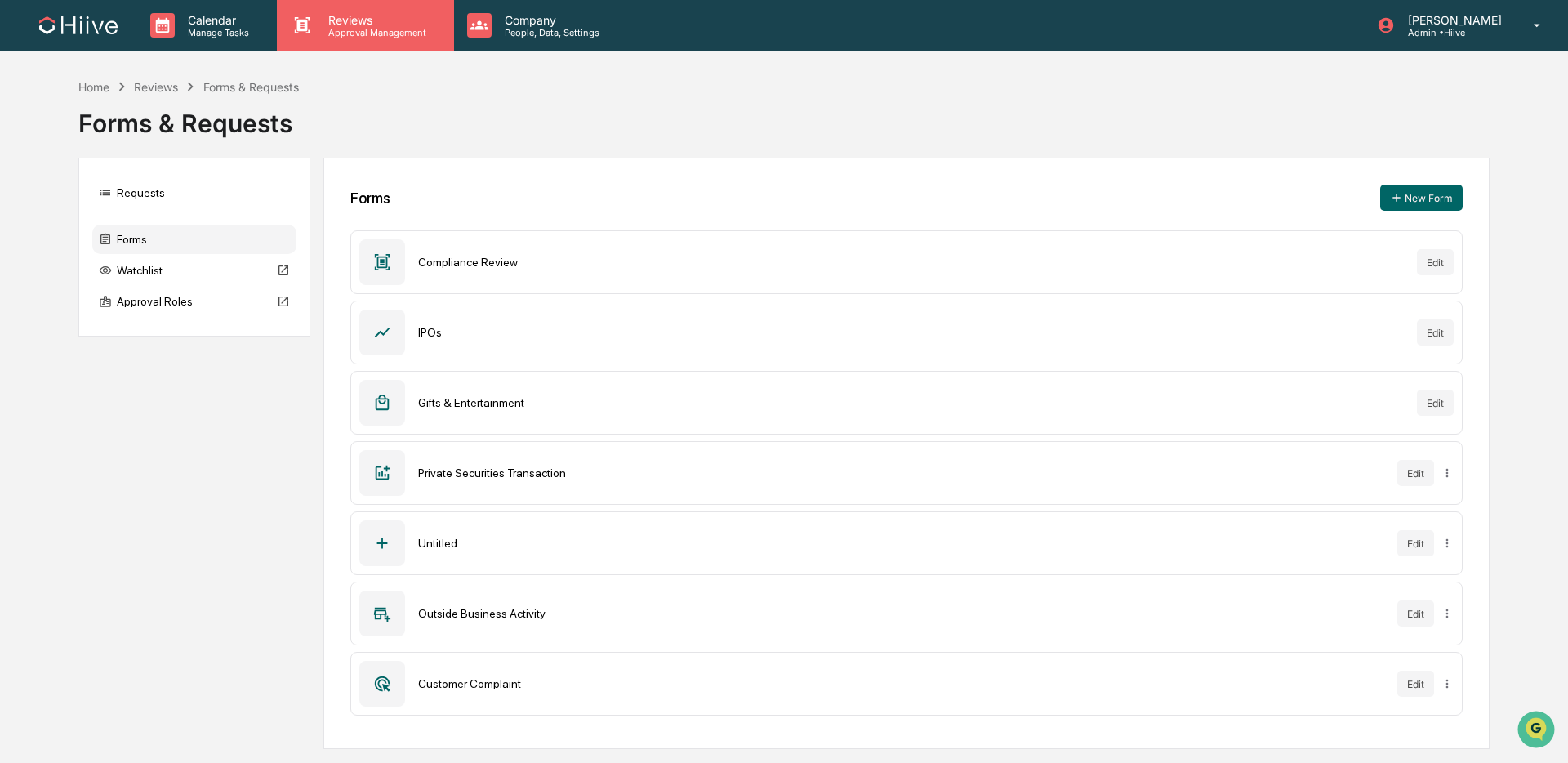
click at [392, 33] on p "Approval Management" at bounding box center [374, 33] width 119 height 11
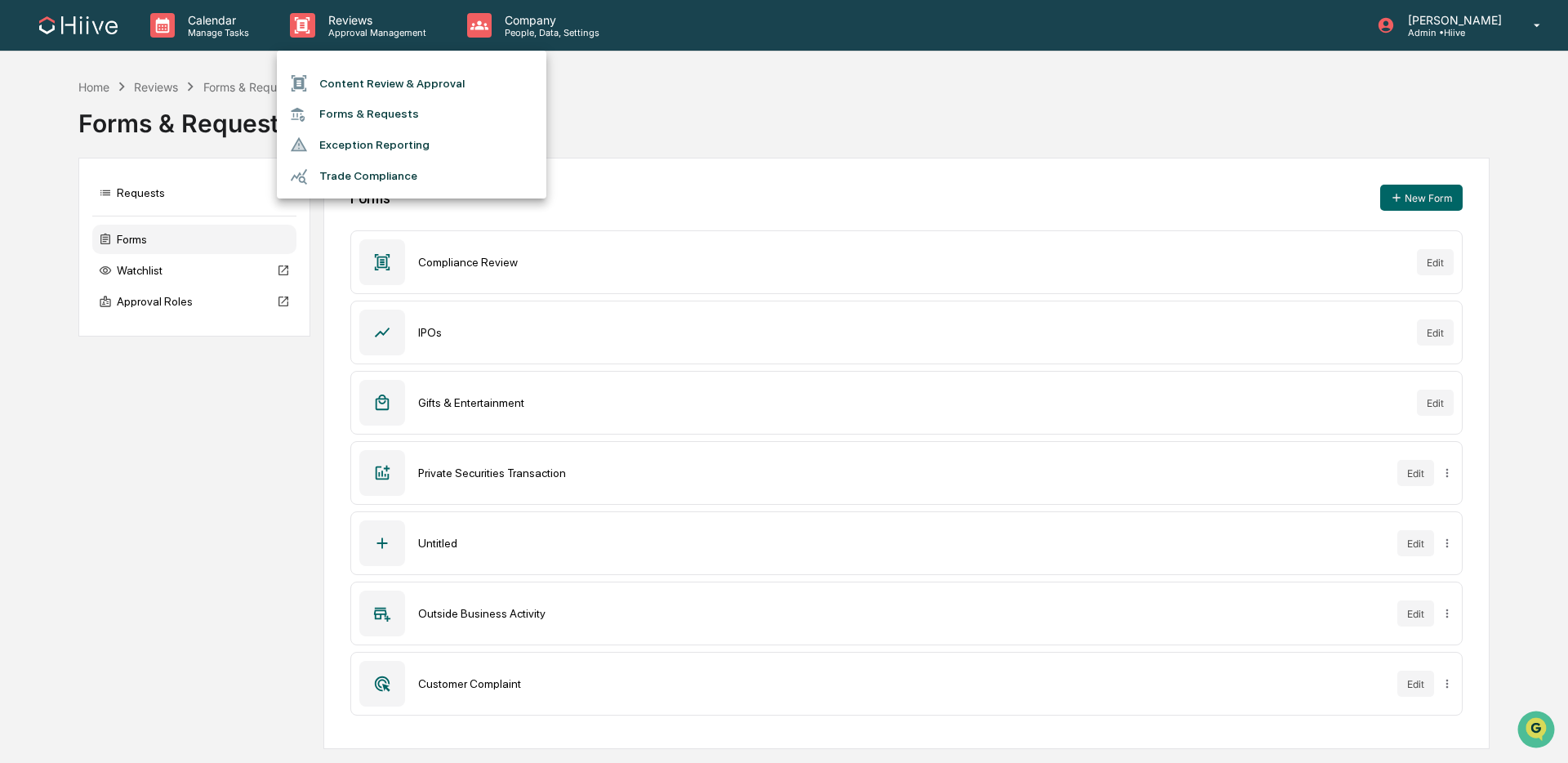
click at [379, 86] on li "Content Review & Approval" at bounding box center [411, 84] width 269 height 31
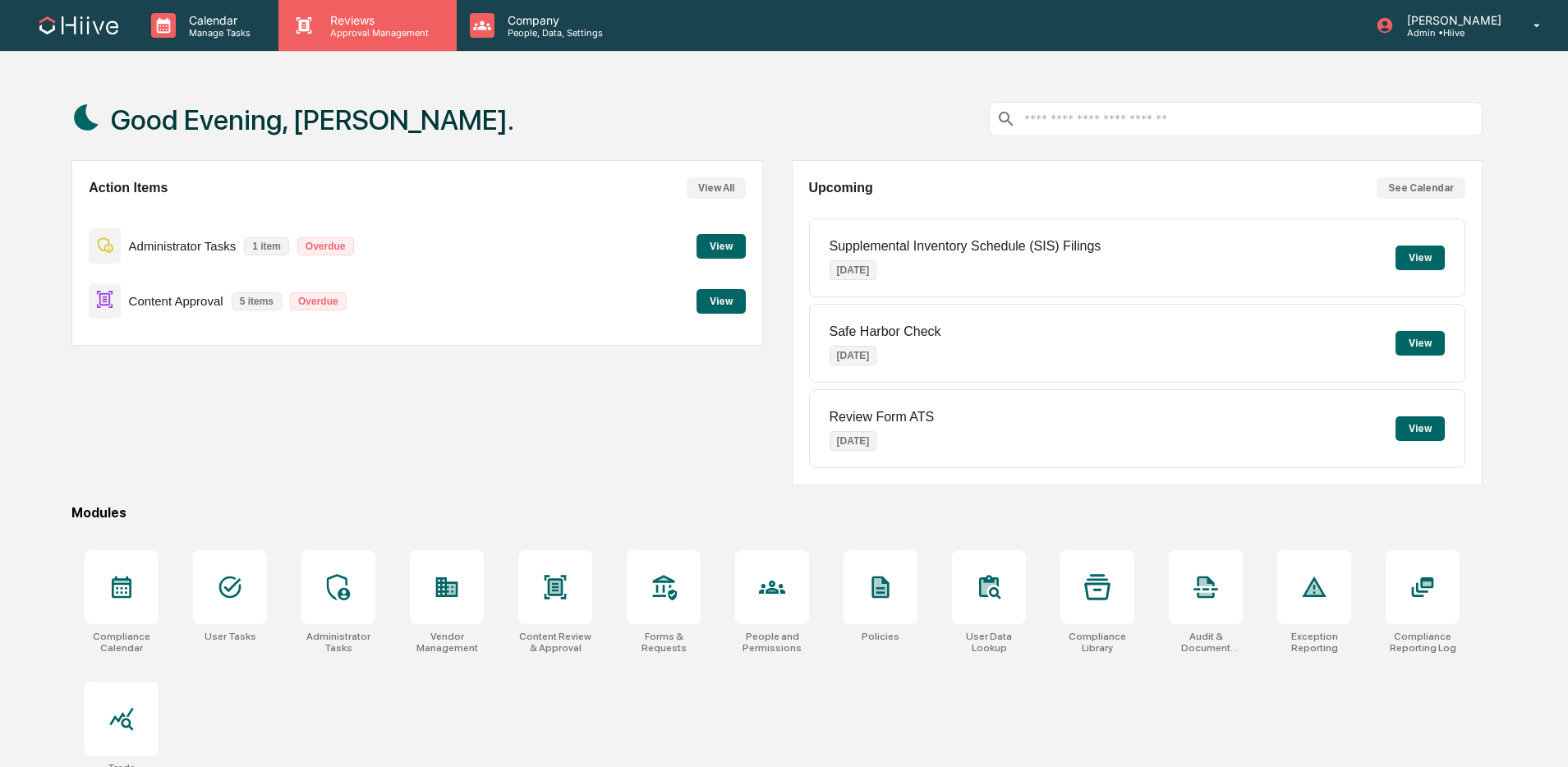
click at [377, 33] on p "Approval Management" at bounding box center [376, 33] width 120 height 12
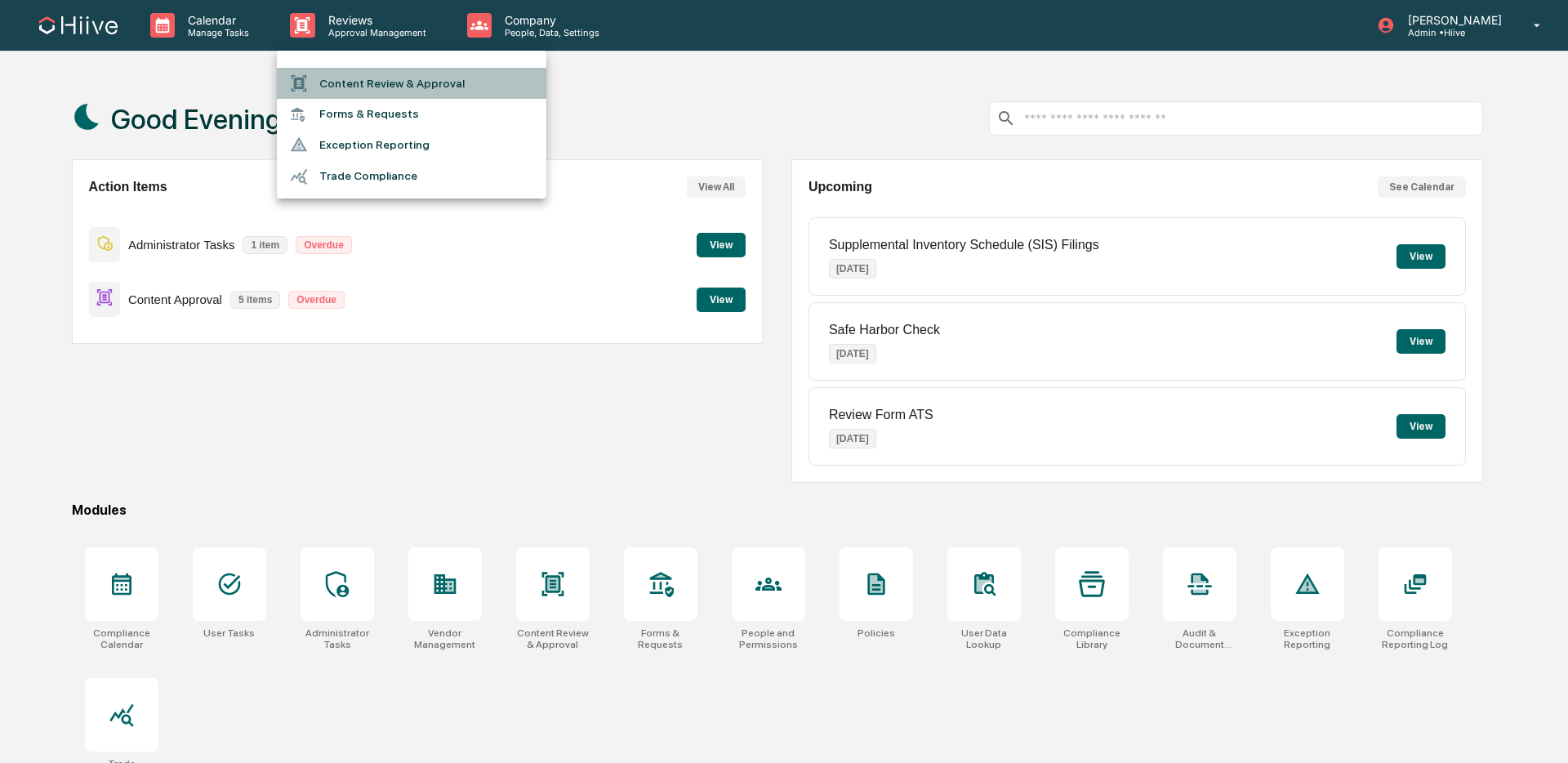
click at [368, 89] on li "Content Review & Approval" at bounding box center [411, 84] width 269 height 31
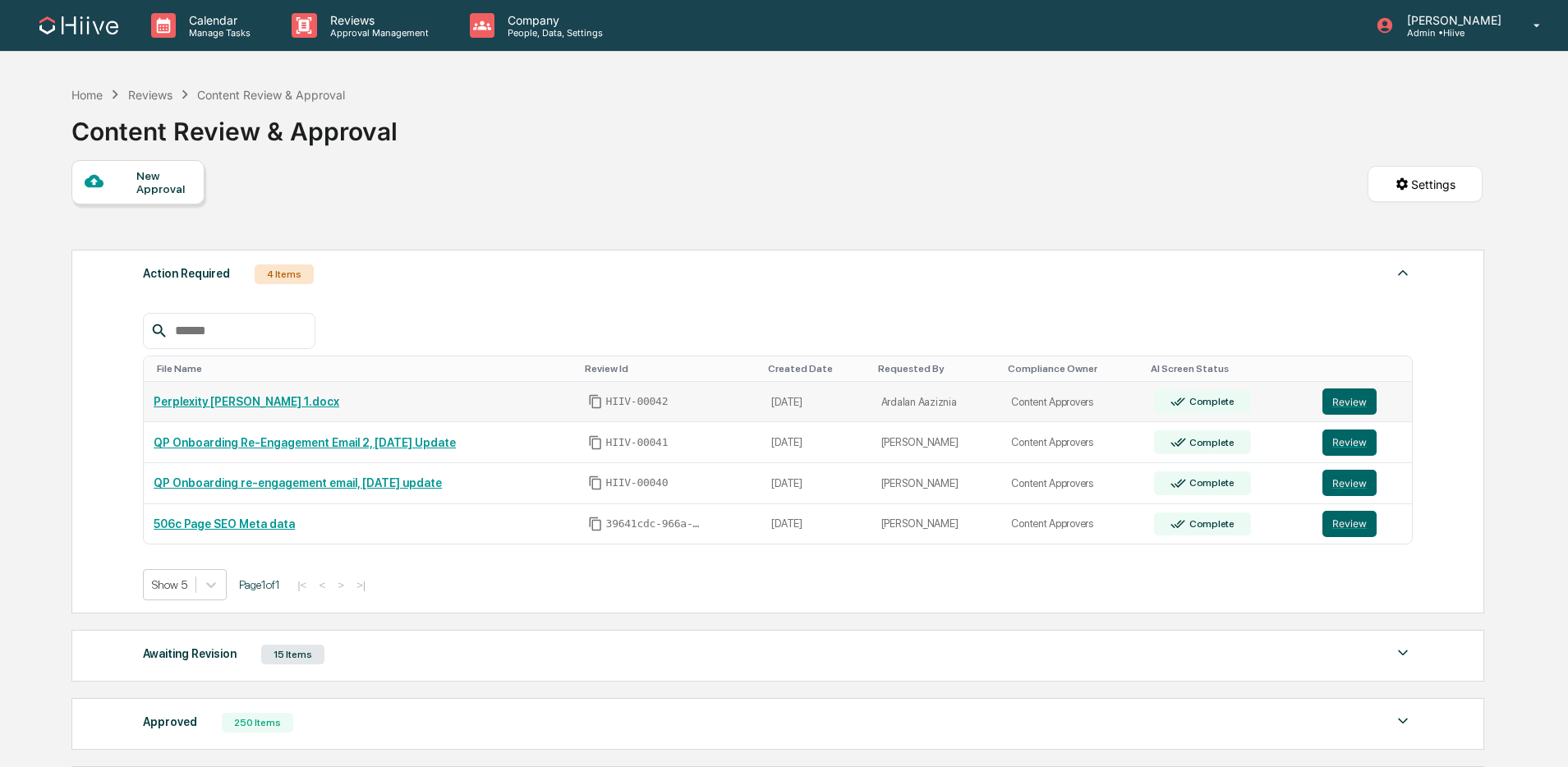
click at [603, 407] on icon "Copy Id" at bounding box center [596, 402] width 15 height 15
